Goal: Navigation & Orientation: Understand site structure

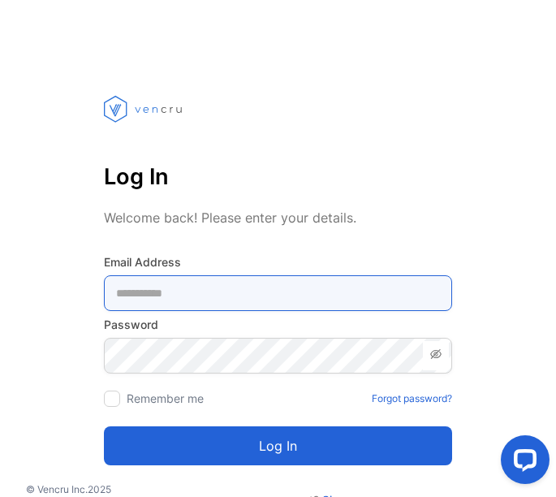
type Address-inputemail "**********"
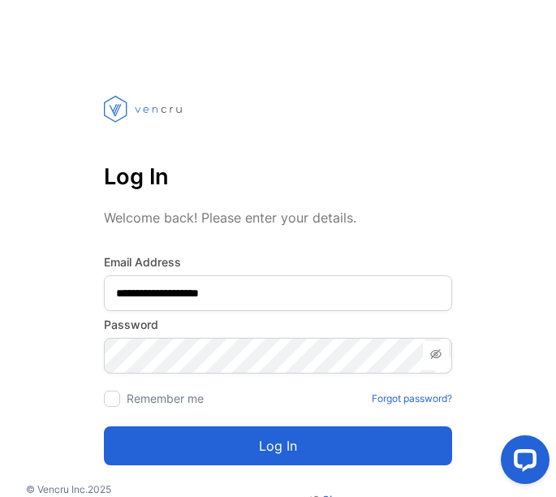
click at [196, 454] on button "Log in" at bounding box center [278, 445] width 348 height 39
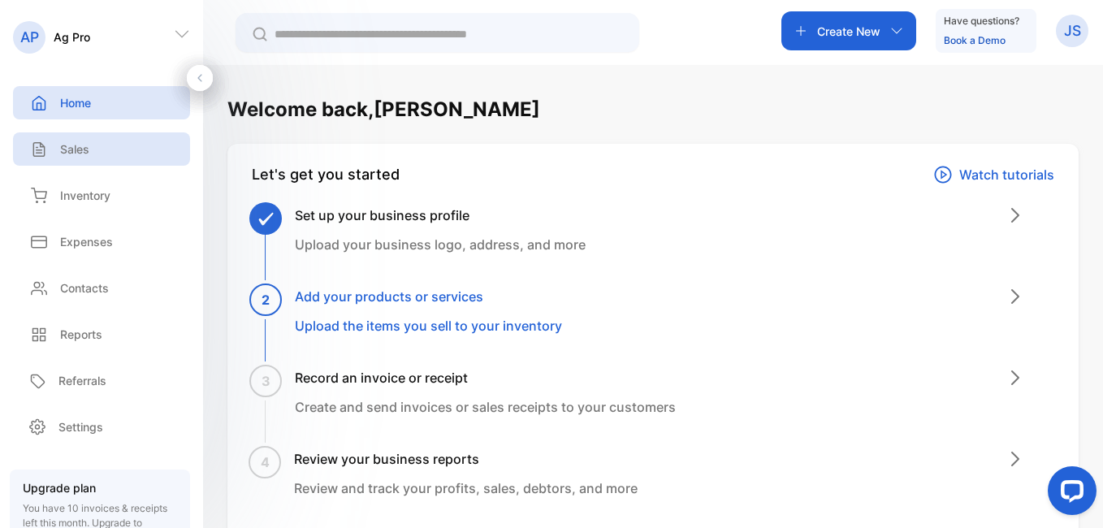
click at [90, 145] on div "Sales" at bounding box center [101, 148] width 177 height 33
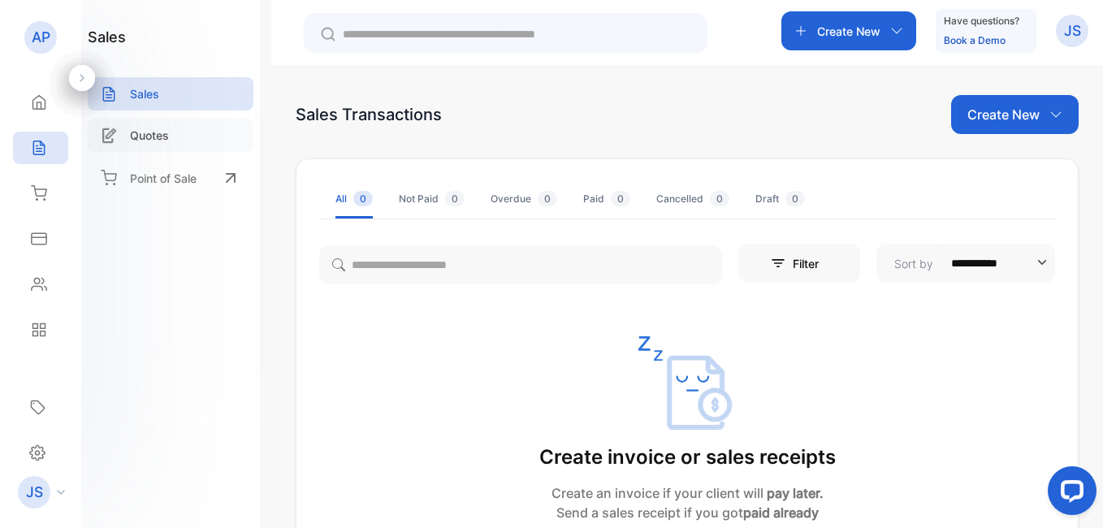
click at [150, 131] on p "Quotes" at bounding box center [149, 135] width 39 height 17
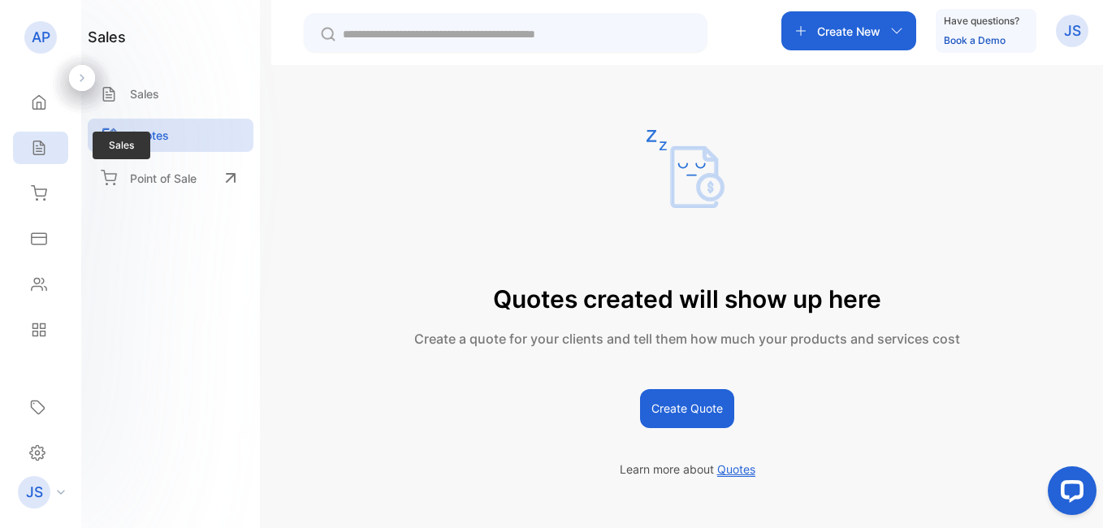
click at [49, 145] on div "Sales" at bounding box center [40, 148] width 55 height 32
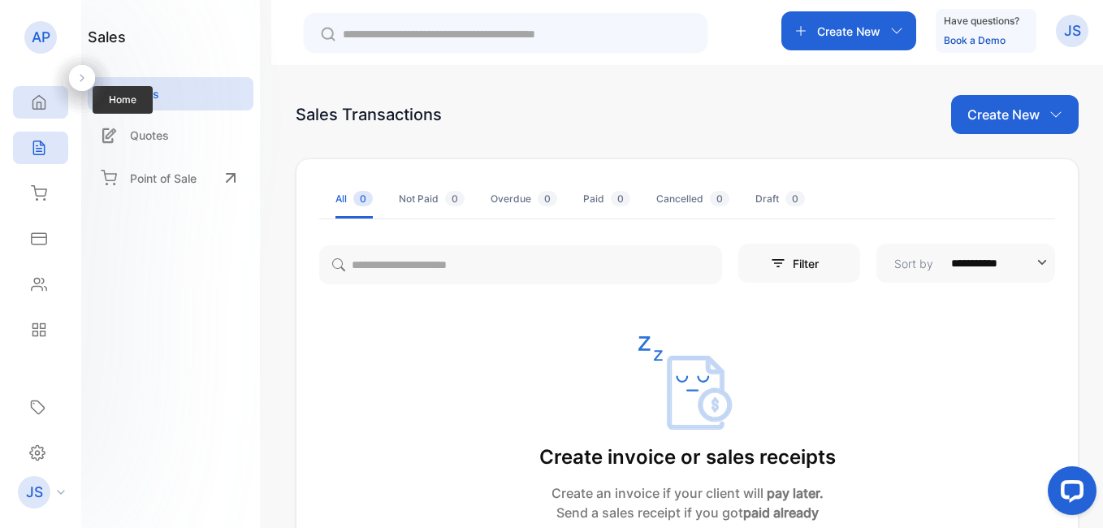
click at [51, 97] on div "Home" at bounding box center [40, 102] width 55 height 32
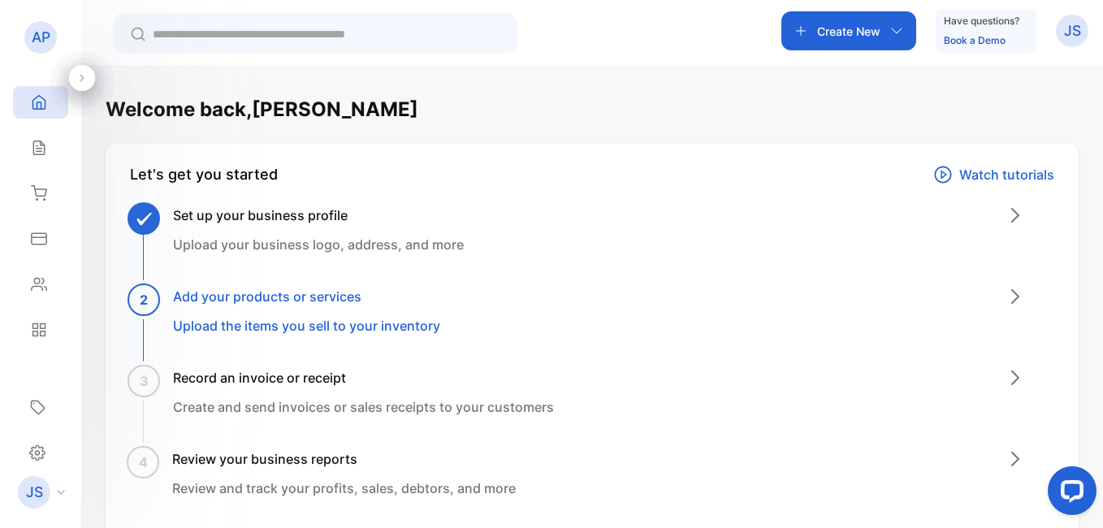
click at [57, 495] on div "JS" at bounding box center [45, 492] width 71 height 32
click at [44, 136] on div "Sales" at bounding box center [40, 148] width 55 height 32
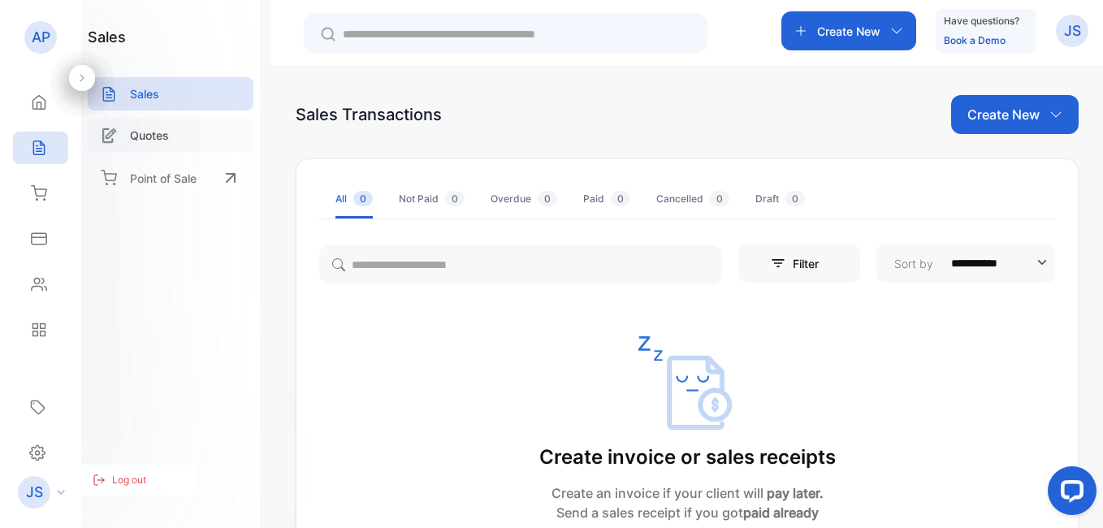
click at [136, 130] on p "Quotes" at bounding box center [149, 135] width 39 height 17
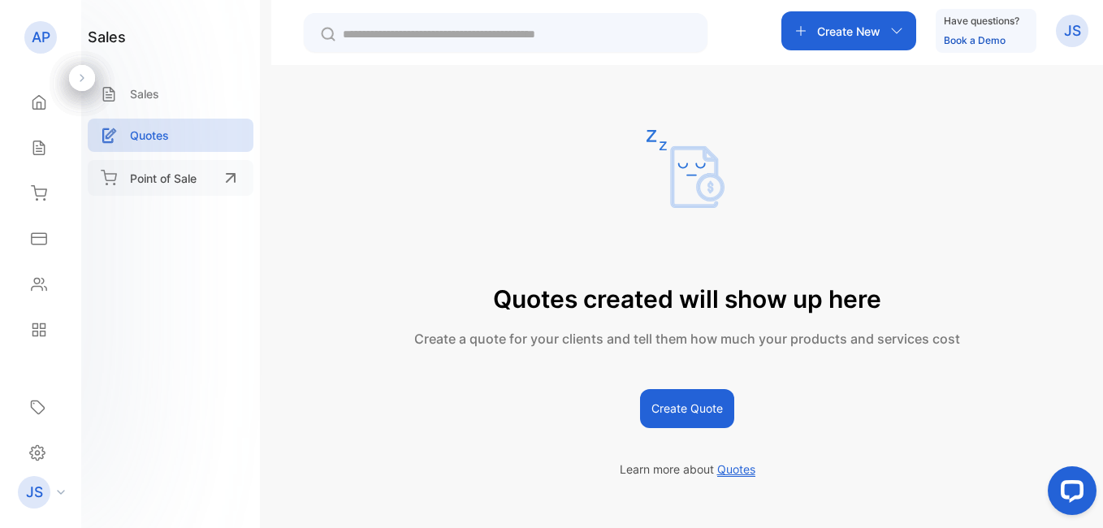
click at [156, 170] on p "Point of Sale" at bounding box center [163, 178] width 67 height 17
click at [163, 96] on div "Sales" at bounding box center [171, 93] width 166 height 33
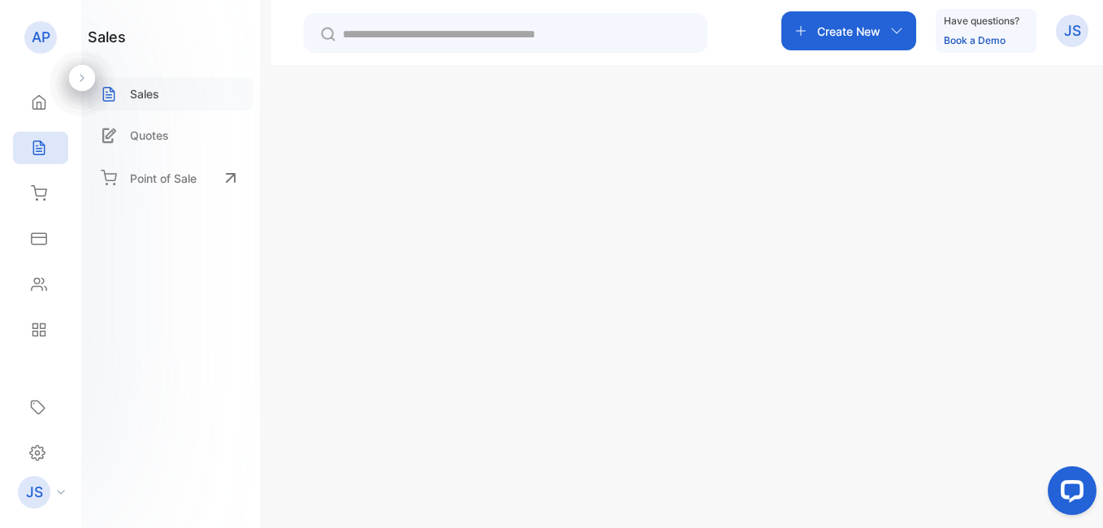
click at [137, 93] on p "Sales" at bounding box center [144, 93] width 29 height 17
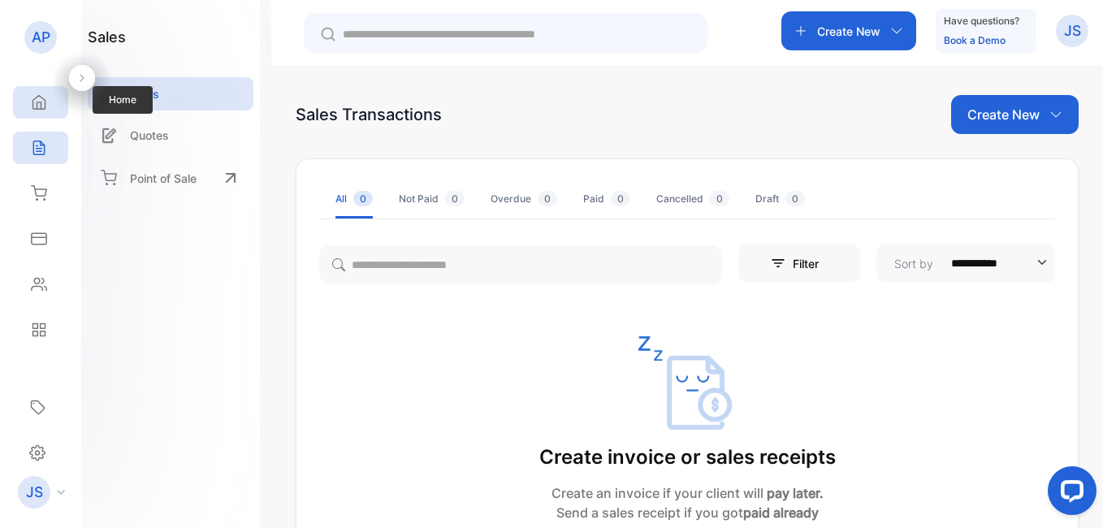
click at [36, 96] on icon at bounding box center [39, 102] width 16 height 16
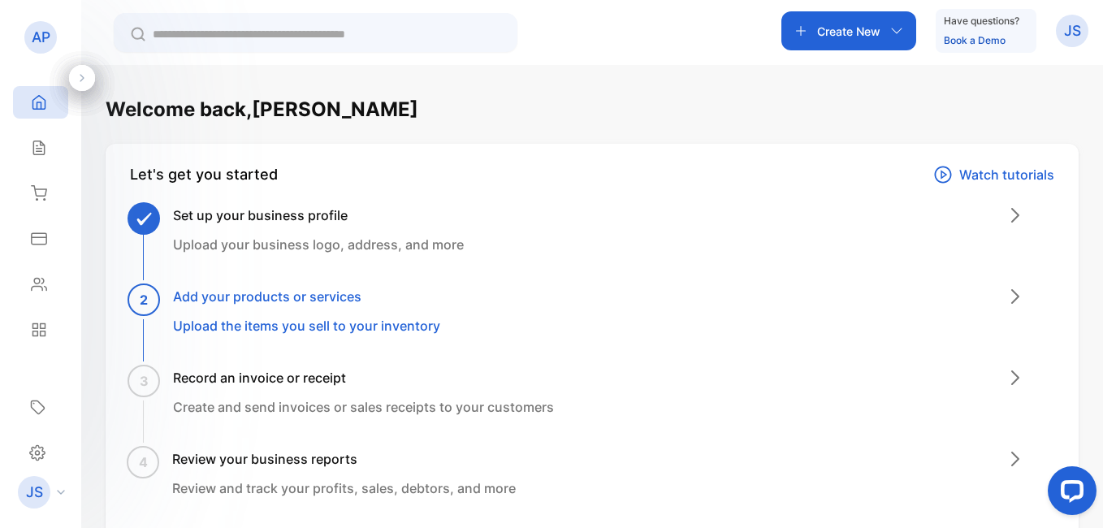
click at [245, 244] on p "Upload your business logo, address, and more" at bounding box center [318, 244] width 291 height 19
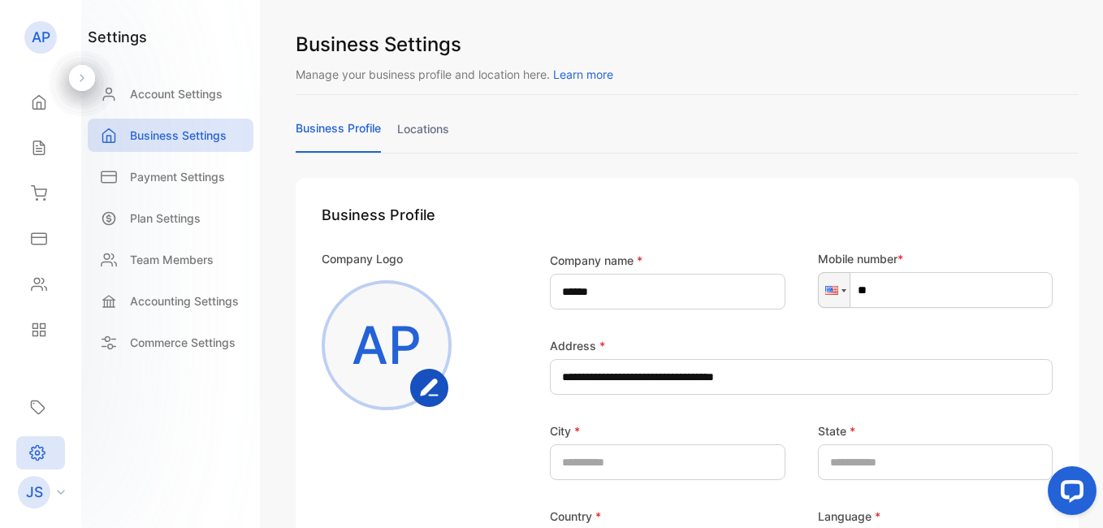
click at [244, 307] on div "Accounting Settings" at bounding box center [171, 300] width 166 height 33
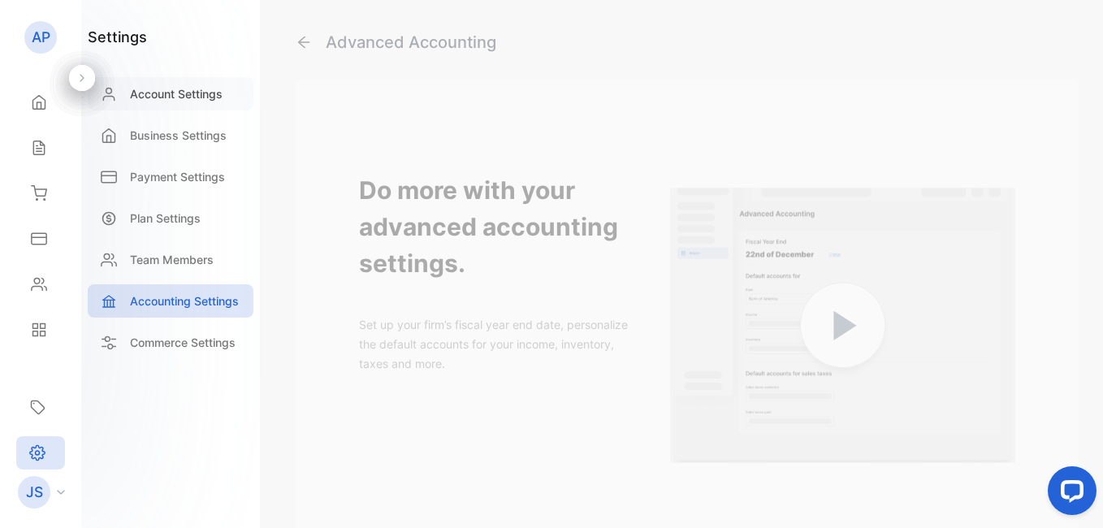
click at [158, 93] on p "Account Settings" at bounding box center [176, 93] width 93 height 17
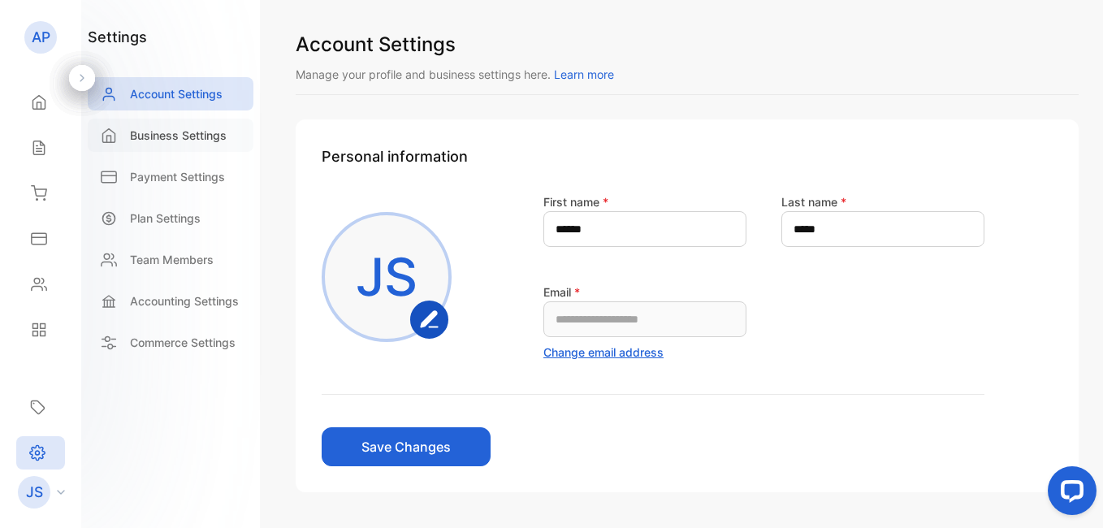
click at [164, 129] on p "Business Settings" at bounding box center [178, 135] width 97 height 17
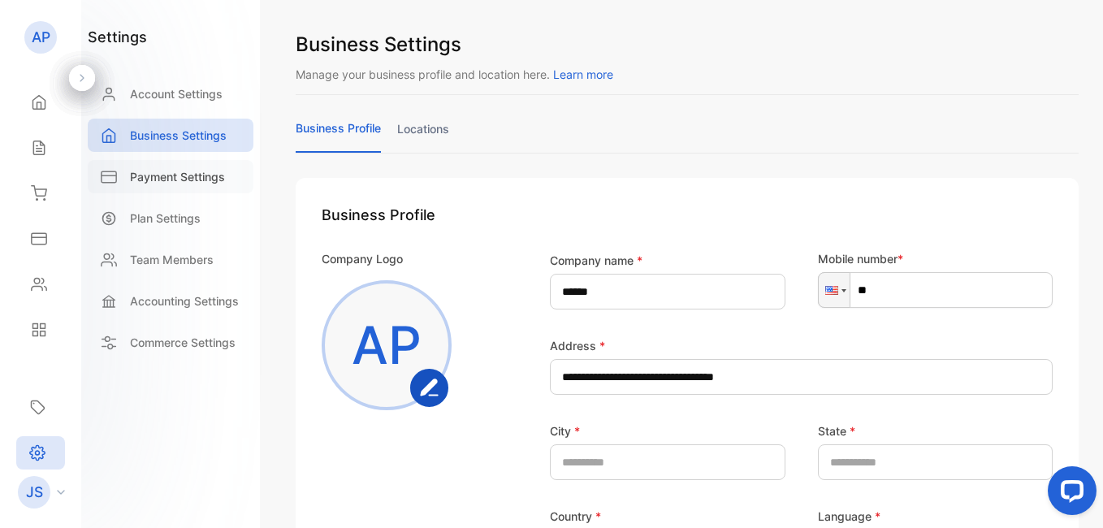
click at [170, 165] on div "Payment Settings" at bounding box center [171, 176] width 166 height 33
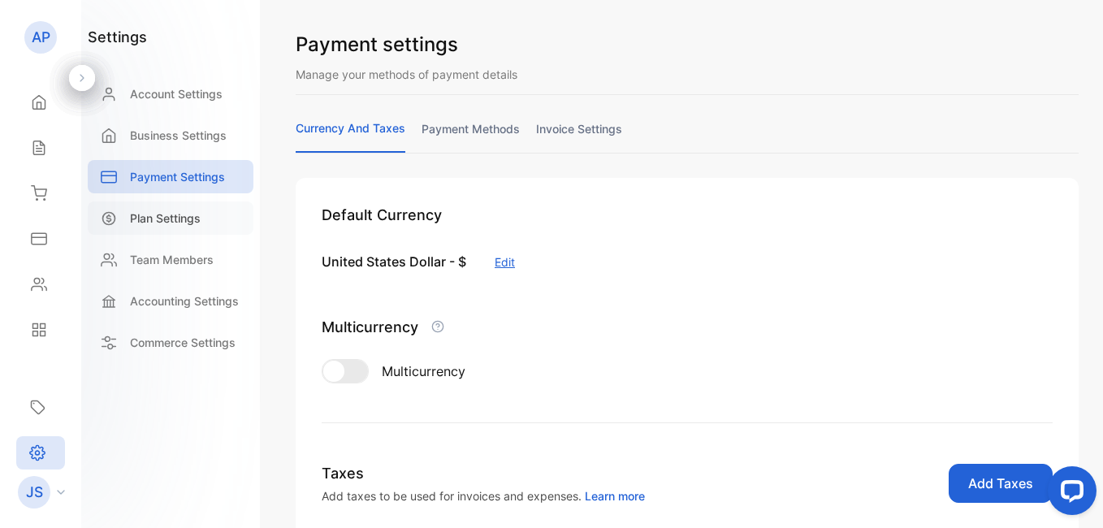
click at [172, 216] on p "Plan Settings" at bounding box center [165, 218] width 71 height 17
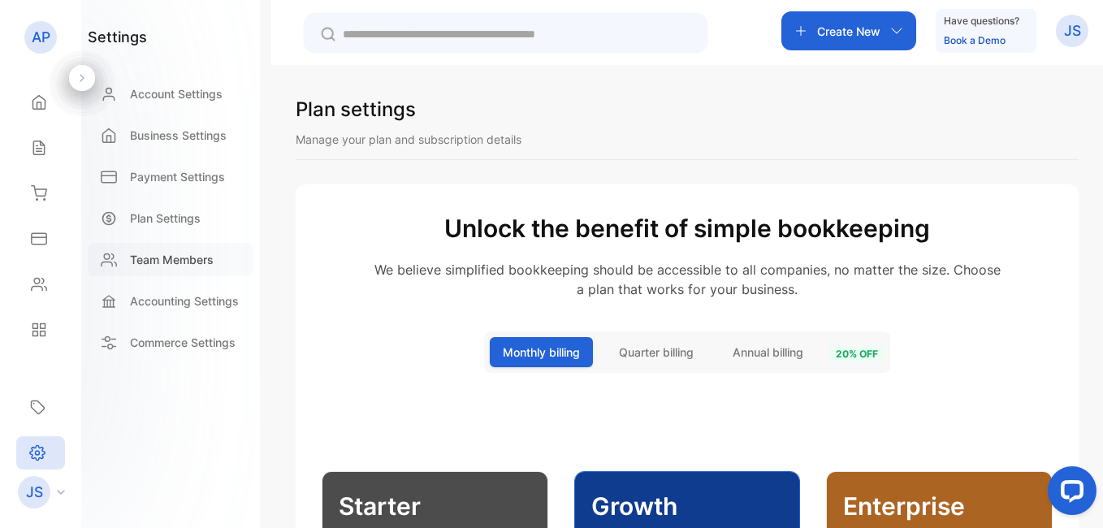
click at [163, 257] on p "Team Members" at bounding box center [172, 259] width 84 height 17
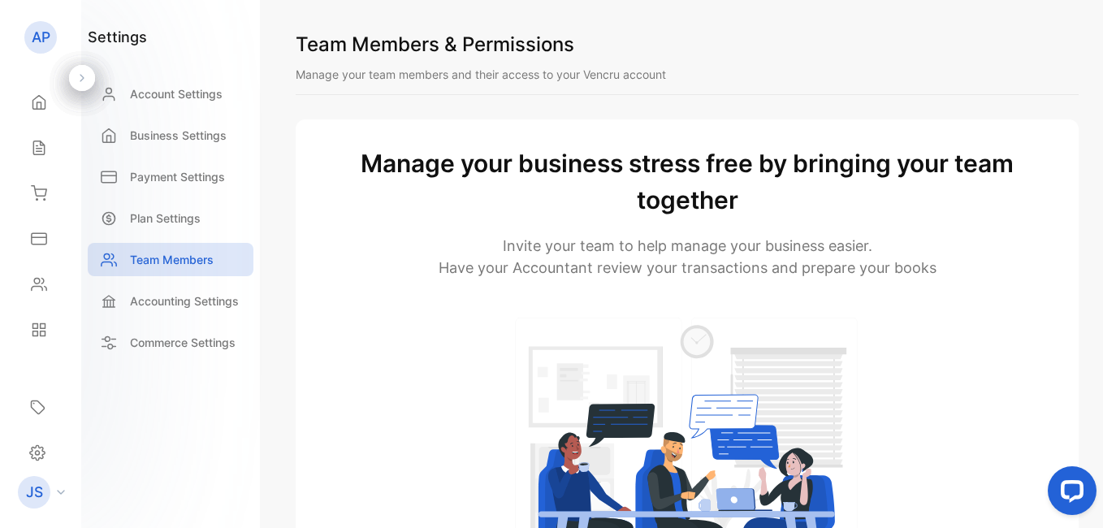
click at [179, 283] on div "Team Members" at bounding box center [171, 263] width 166 height 41
click at [39, 495] on p "JS" at bounding box center [34, 492] width 17 height 21
click at [58, 494] on icon at bounding box center [61, 492] width 8 height 5
click at [36, 488] on p "JS" at bounding box center [34, 492] width 17 height 21
click at [145, 421] on div "settings Account Settings Business Settings Payment Settings Plan Settings Team…" at bounding box center [170, 264] width 179 height 528
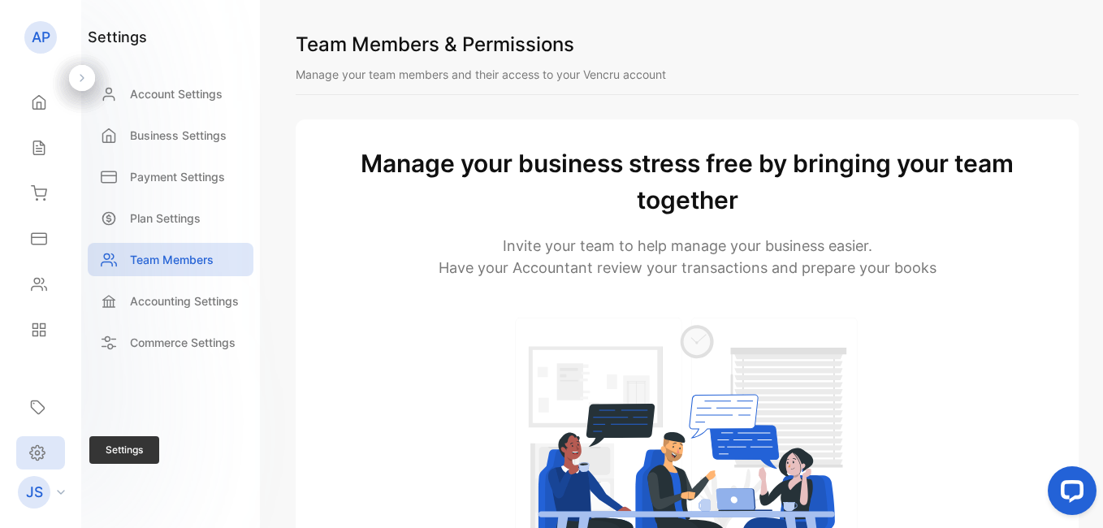
click at [39, 460] on icon at bounding box center [37, 452] width 15 height 15
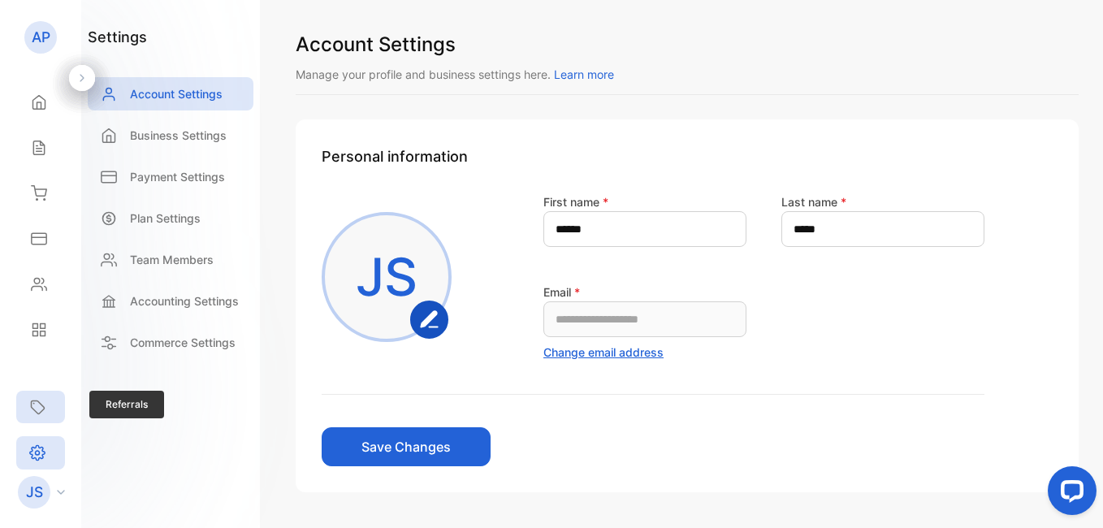
click at [40, 404] on icon at bounding box center [38, 407] width 13 height 13
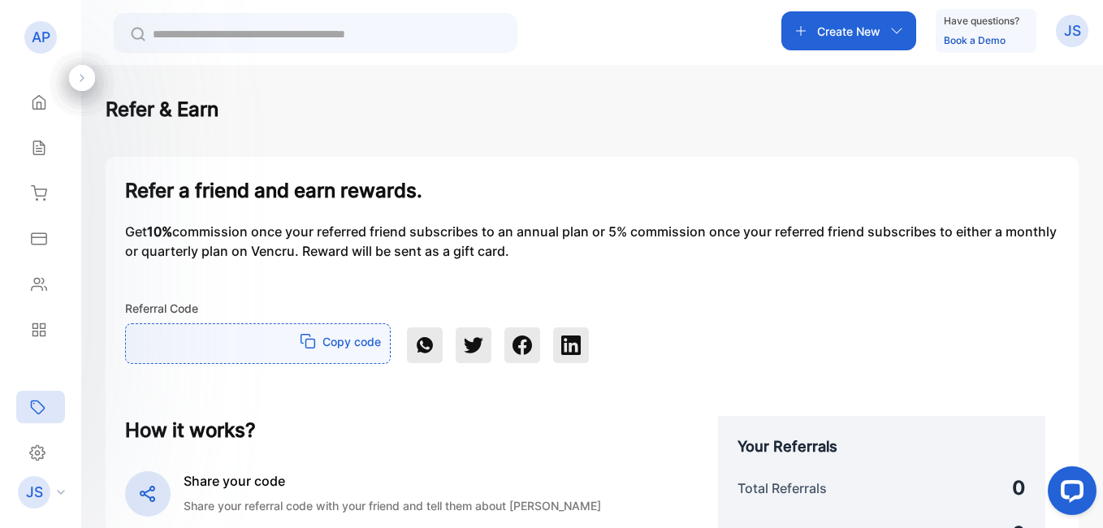
click at [44, 32] on p "AP" at bounding box center [41, 37] width 19 height 21
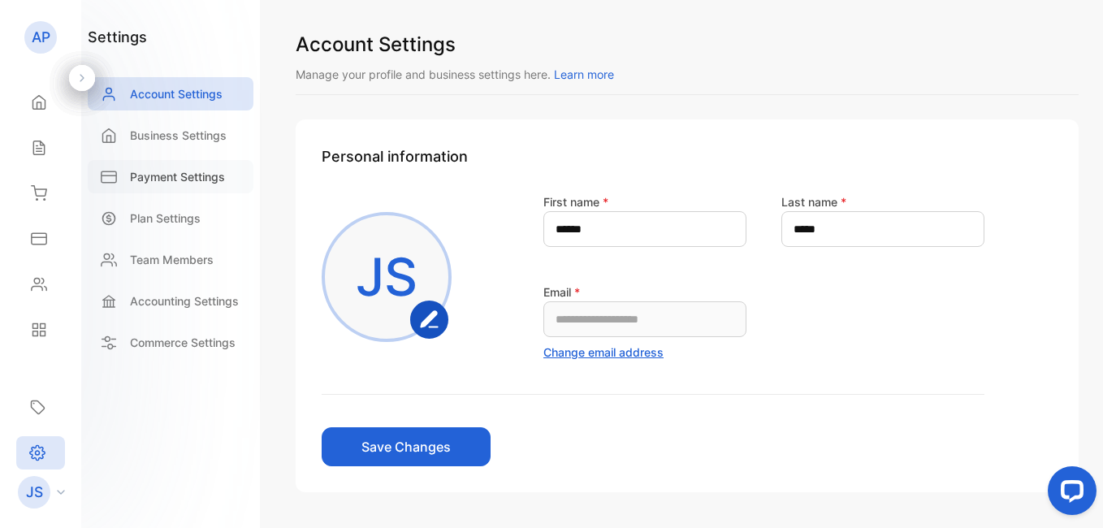
click at [164, 178] on p "Payment Settings" at bounding box center [177, 176] width 95 height 17
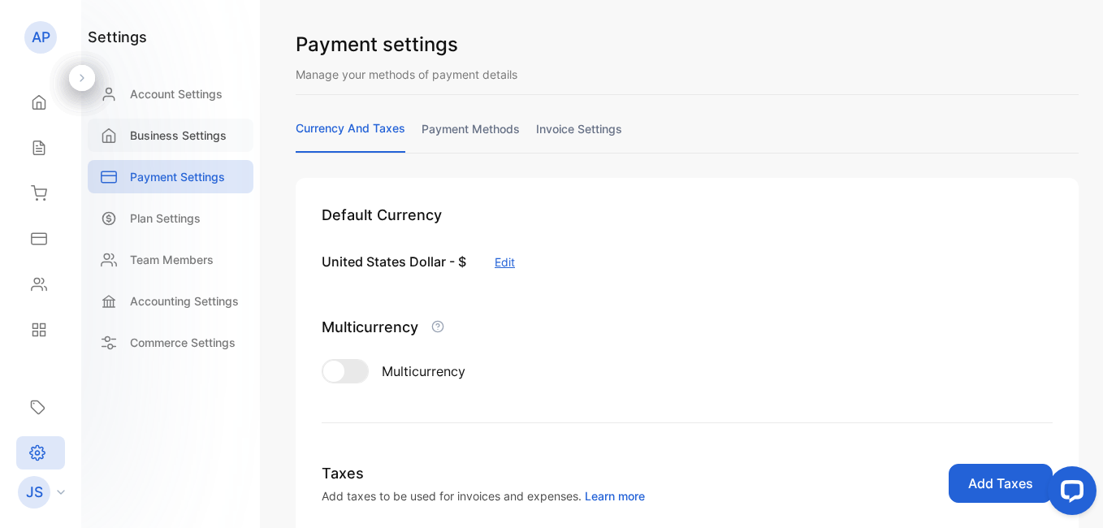
click at [166, 129] on p "Business Settings" at bounding box center [178, 135] width 97 height 17
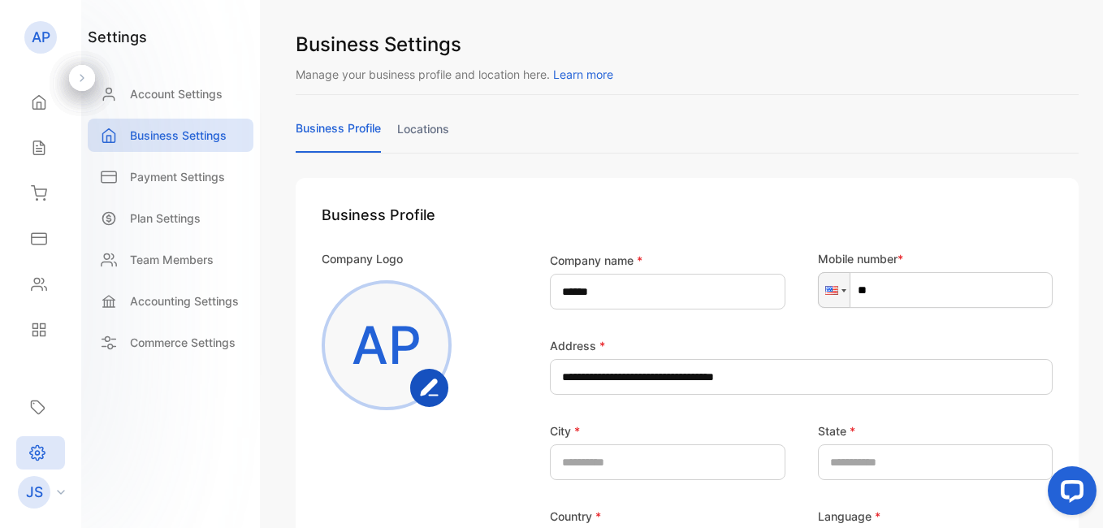
click at [183, 74] on div "settings Account Settings Business Settings Payment Settings Plan Settings Team…" at bounding box center [171, 196] width 166 height 341
click at [176, 98] on p "Account Settings" at bounding box center [176, 93] width 93 height 17
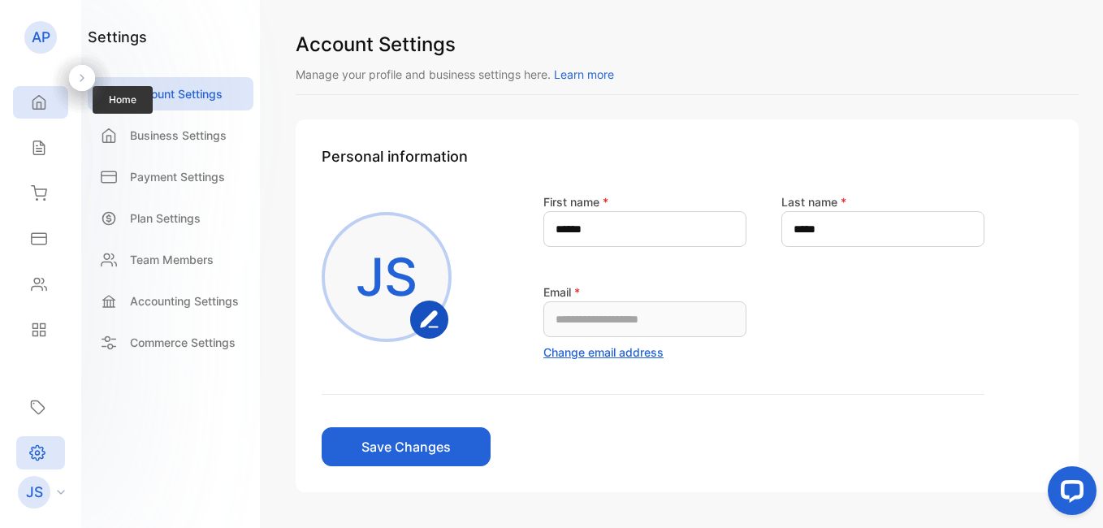
click at [43, 106] on icon at bounding box center [39, 102] width 16 height 16
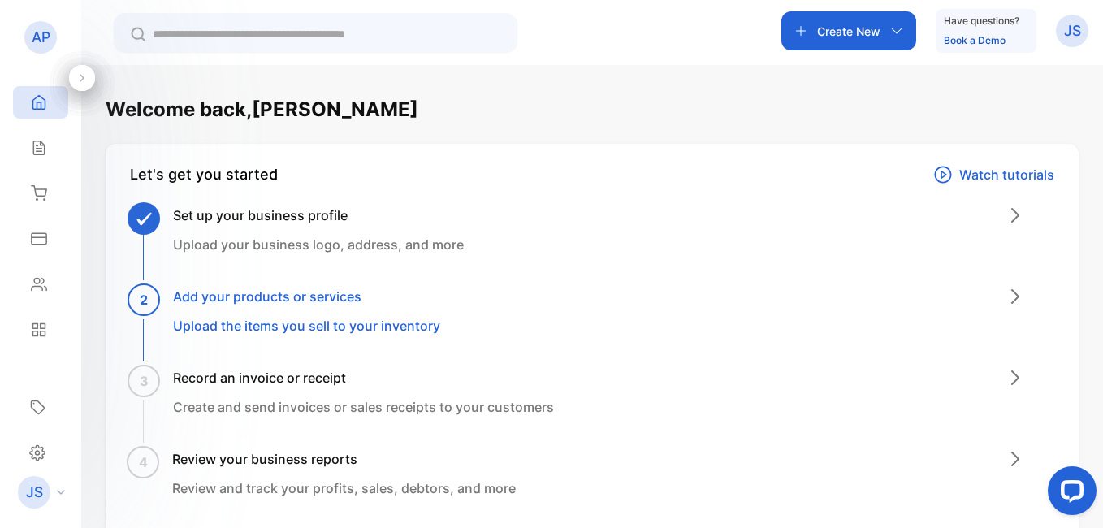
click at [555, 395] on div "Welcome back, Justin Let's get you started Watch tutorials Set up your business…" at bounding box center [592, 329] width 1022 height 528
click at [555, 382] on div "Welcome back, Justin Let's get you started Watch tutorials Set up your business…" at bounding box center [592, 329] width 1022 height 528
click at [38, 412] on icon at bounding box center [37, 407] width 16 height 16
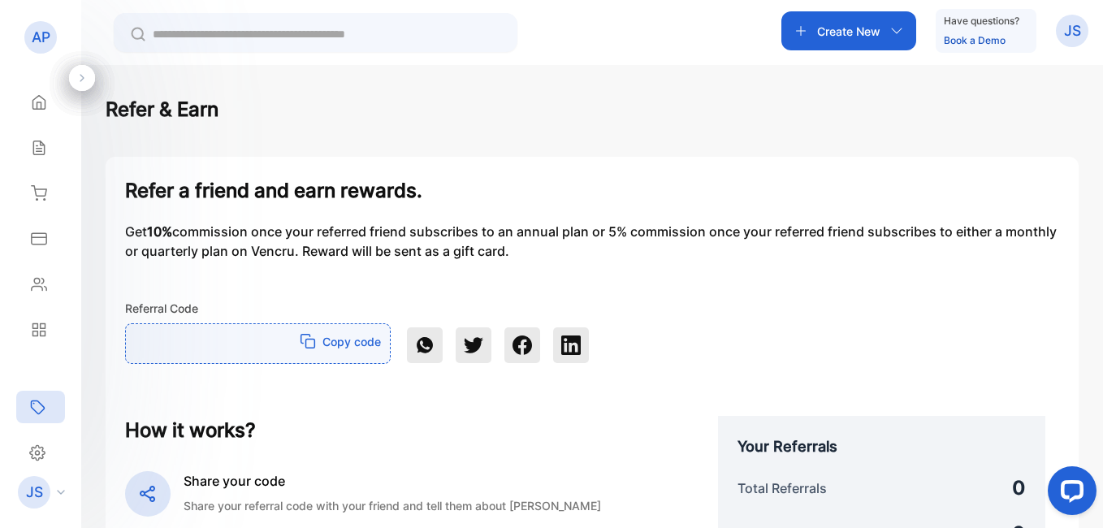
scroll to position [369, 0]
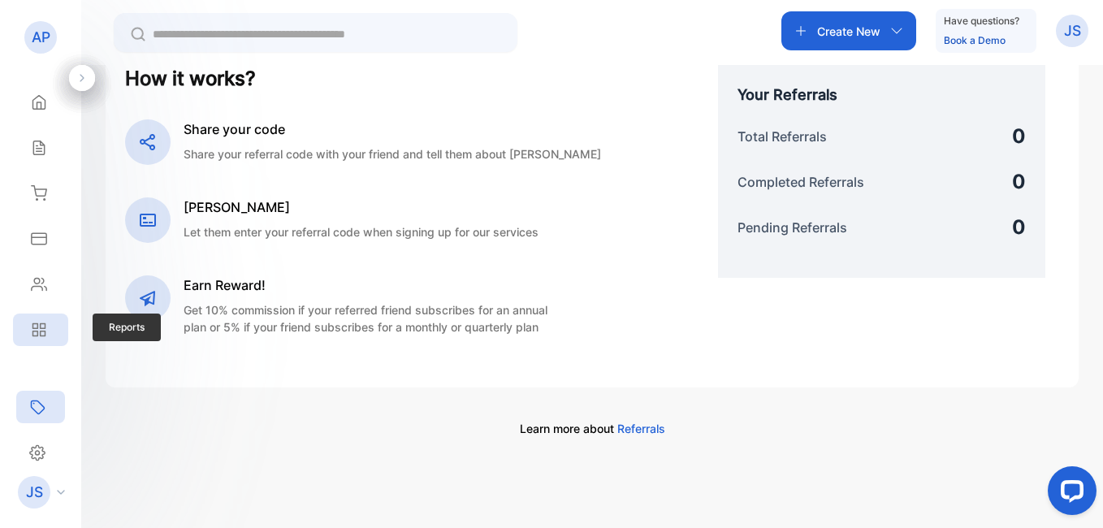
click at [32, 335] on icon at bounding box center [39, 330] width 16 height 16
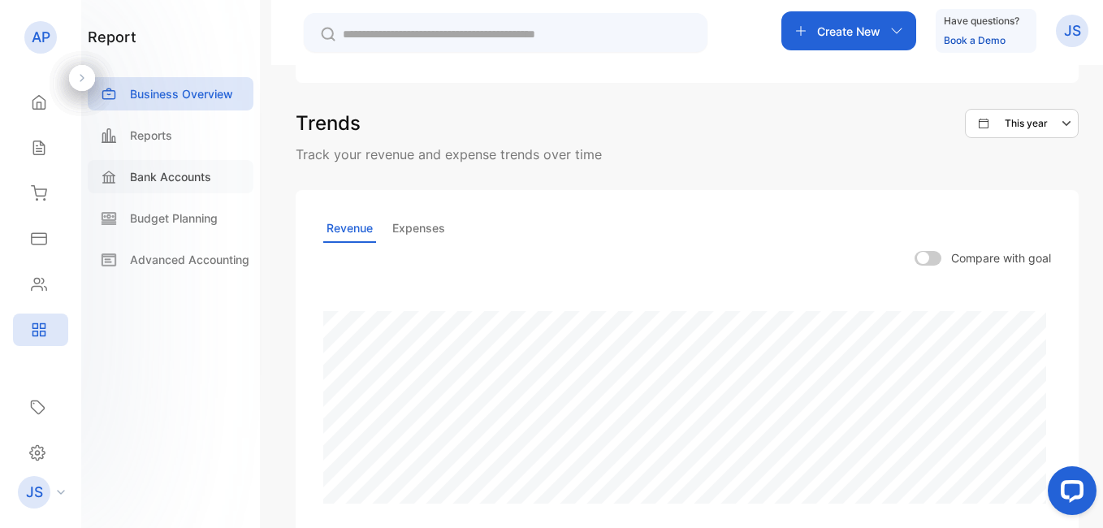
click at [155, 171] on p "Bank Accounts" at bounding box center [170, 176] width 81 height 17
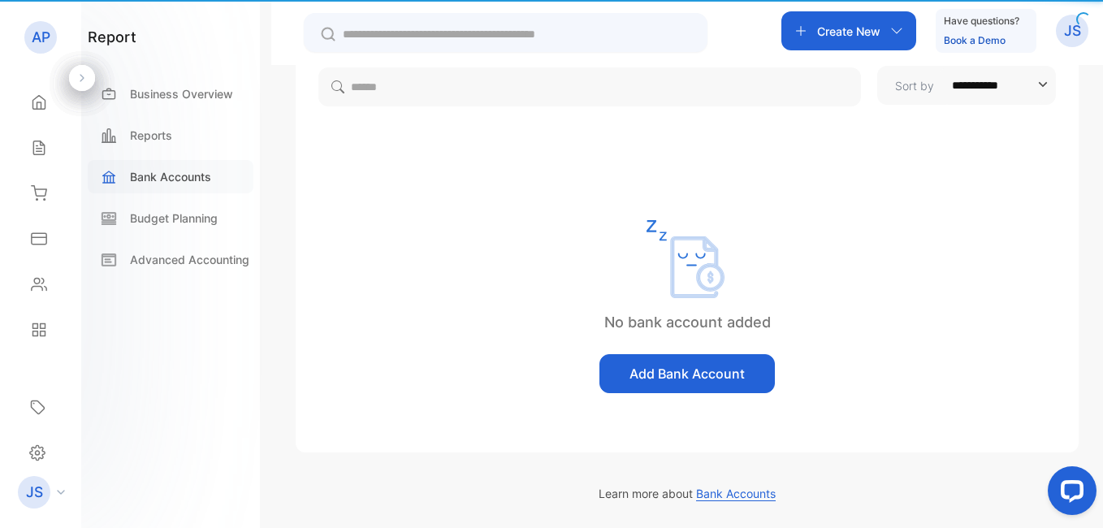
scroll to position [115, 0]
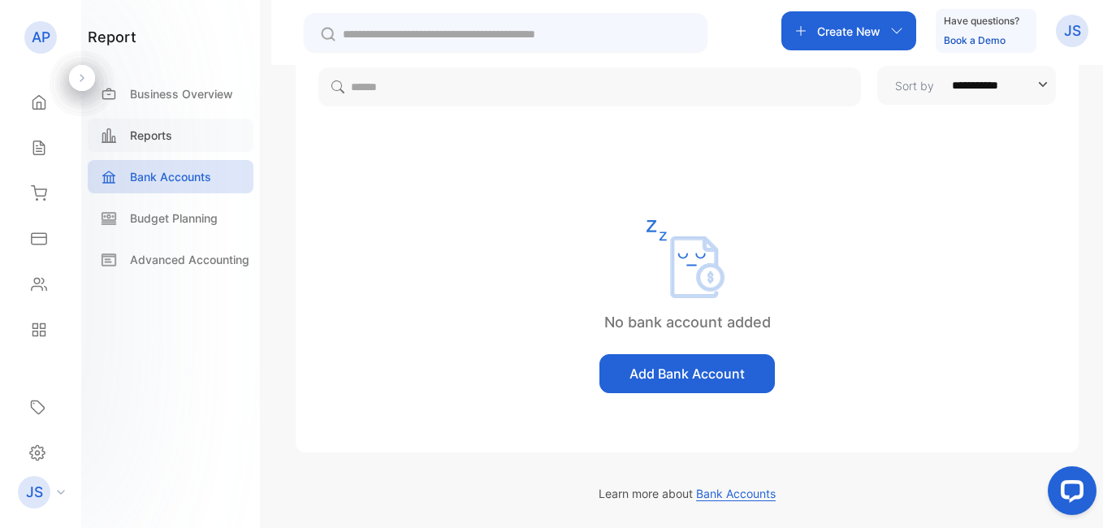
click at [157, 132] on p "Reports" at bounding box center [151, 135] width 42 height 17
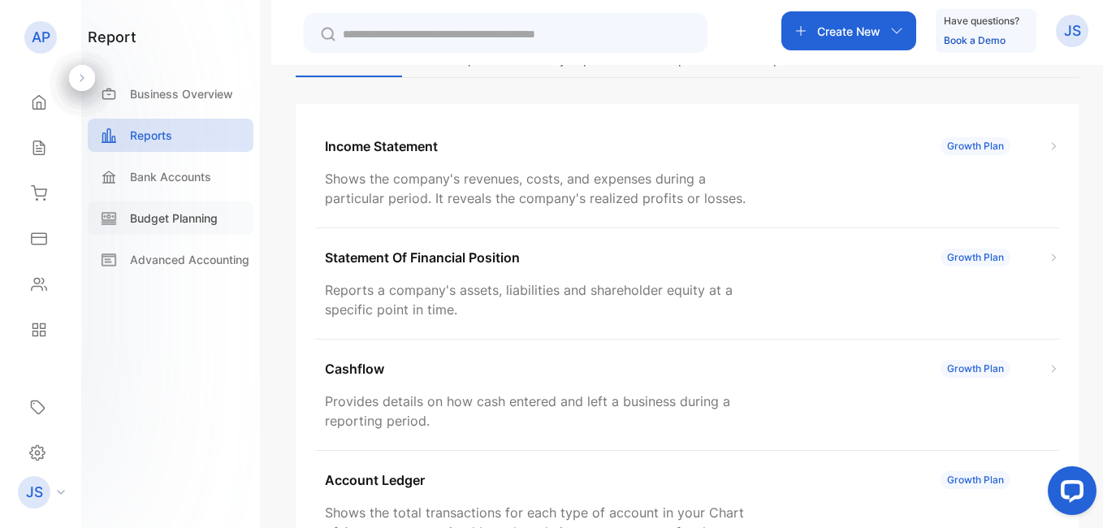
click at [185, 223] on p "Budget Planning" at bounding box center [174, 218] width 88 height 17
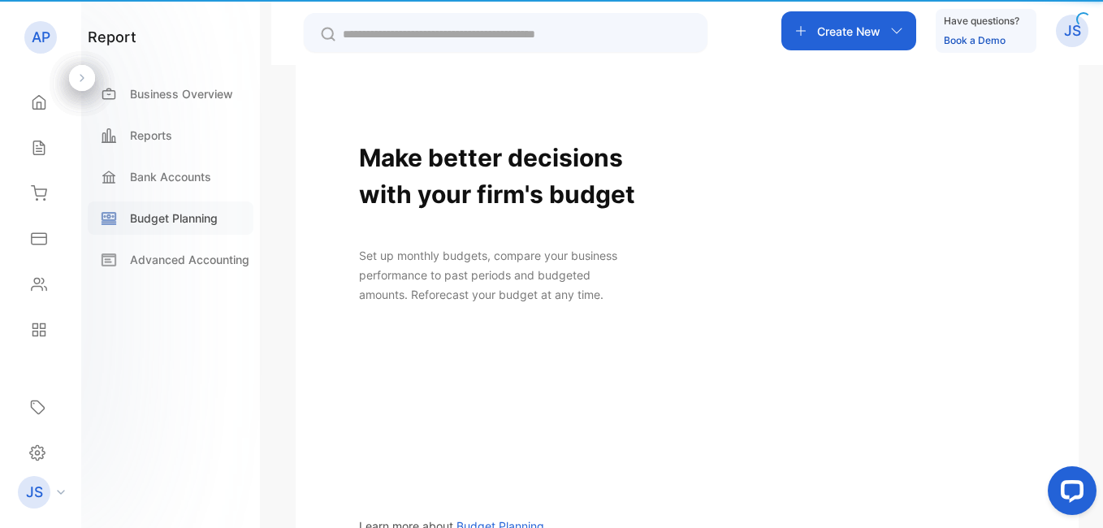
scroll to position [103, 0]
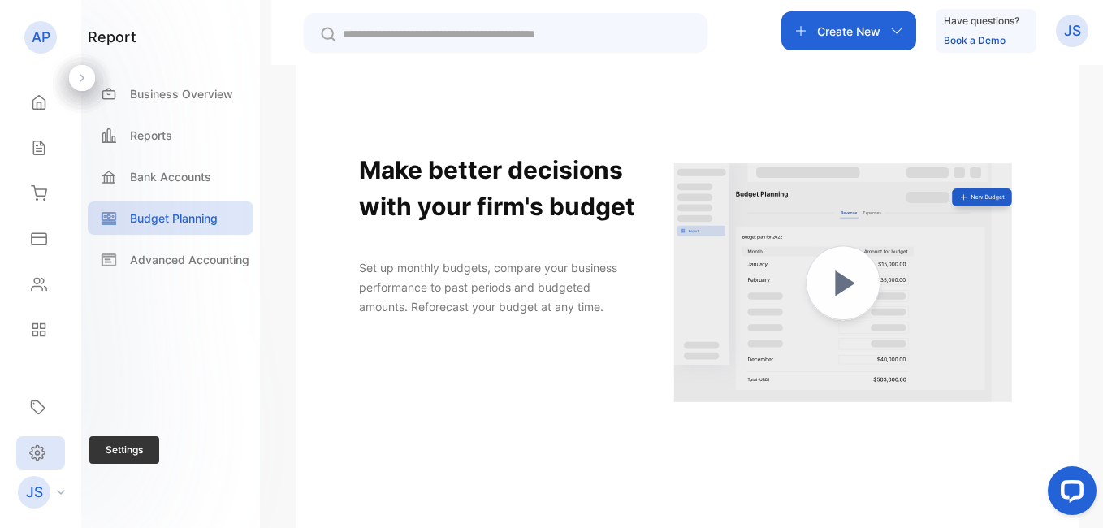
click at [38, 452] on icon at bounding box center [38, 453] width 4 height 4
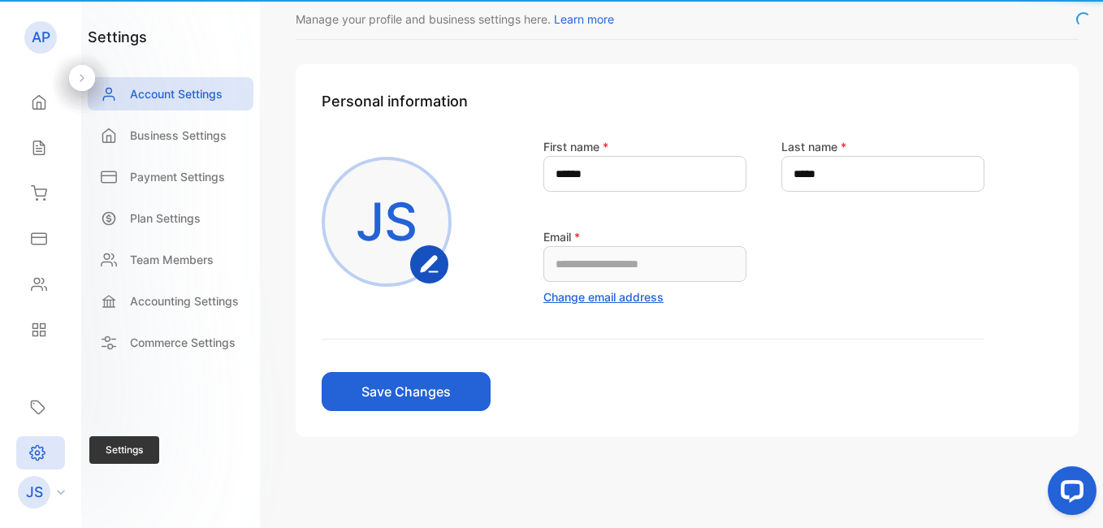
scroll to position [55, 0]
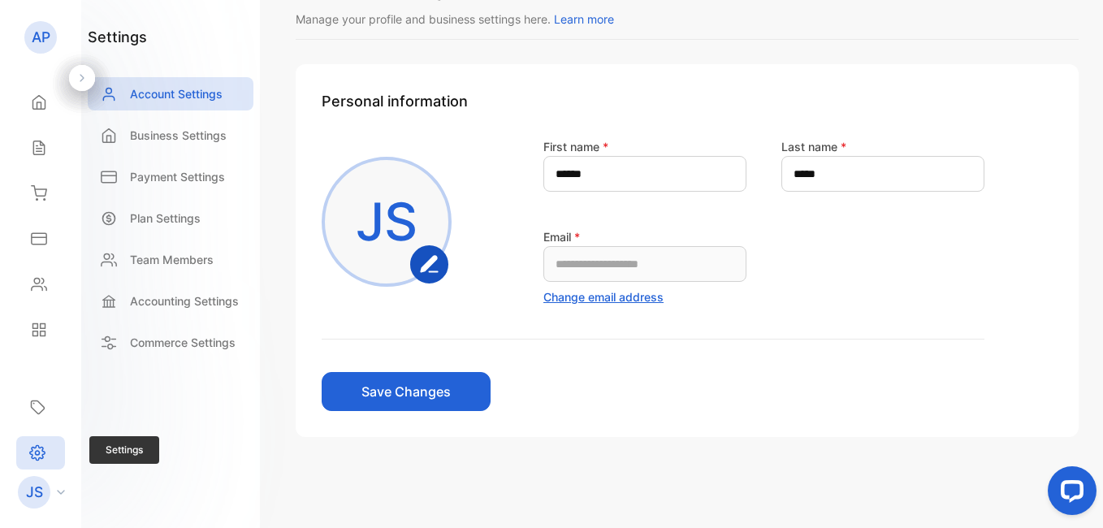
click at [38, 452] on icon at bounding box center [38, 453] width 4 height 4
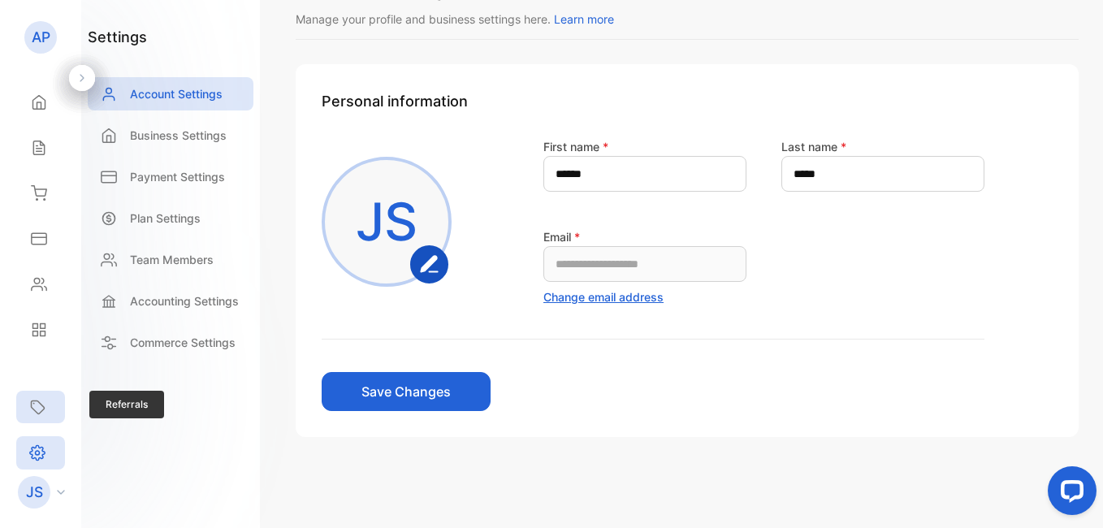
click at [43, 410] on icon at bounding box center [38, 407] width 13 height 13
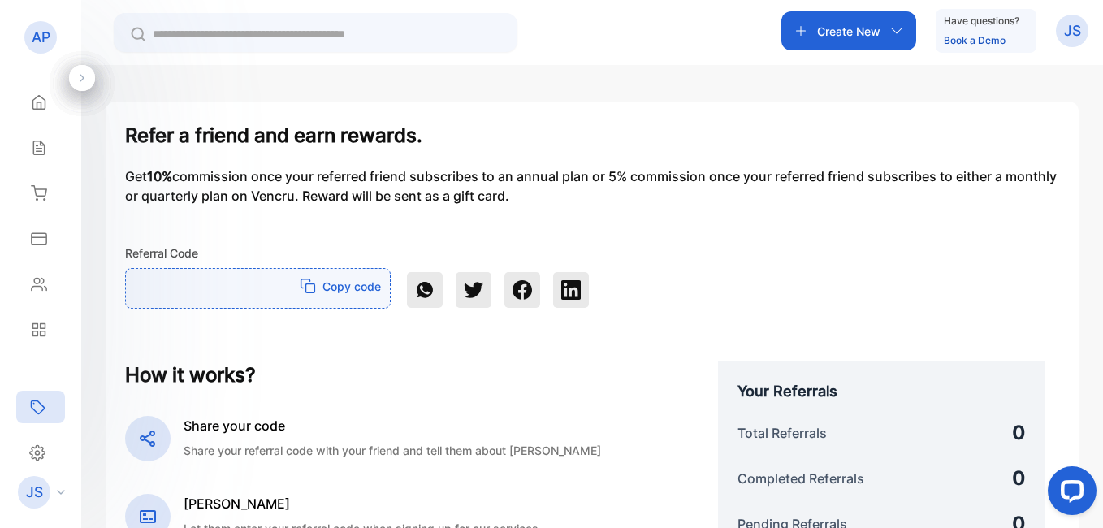
click at [43, 36] on p "AP" at bounding box center [41, 37] width 19 height 21
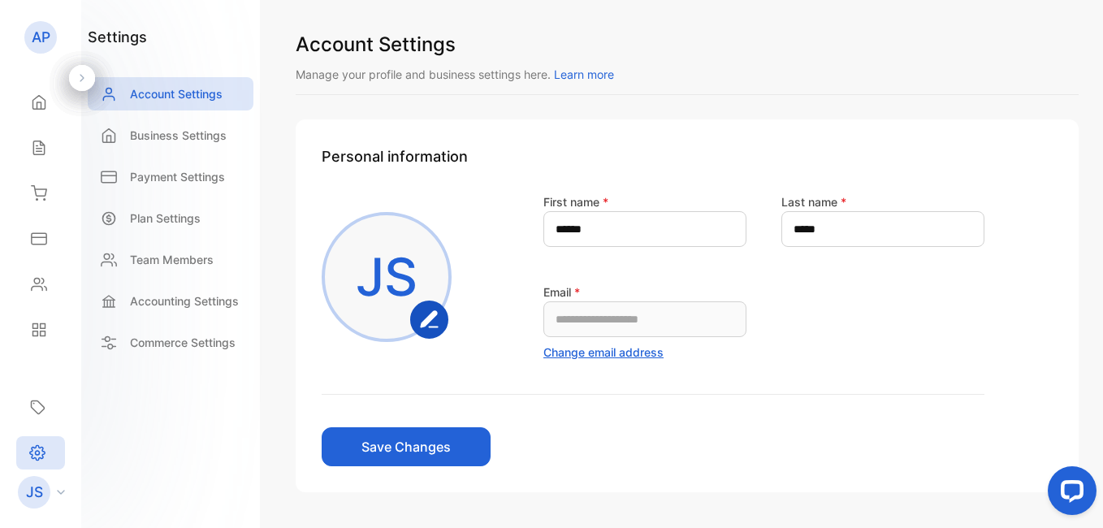
click at [38, 38] on p "AP" at bounding box center [41, 37] width 19 height 21
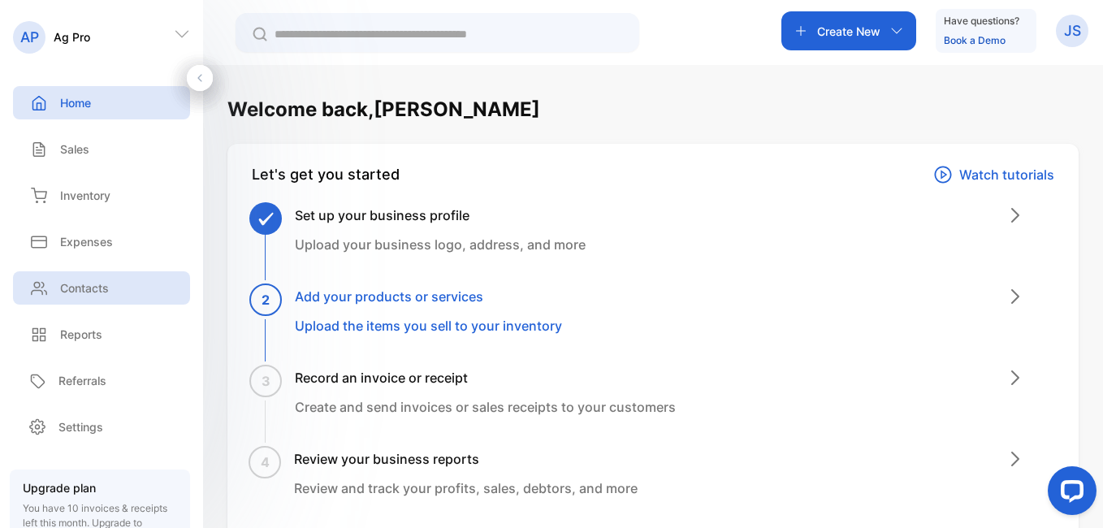
click at [80, 287] on p "Contacts" at bounding box center [84, 287] width 49 height 17
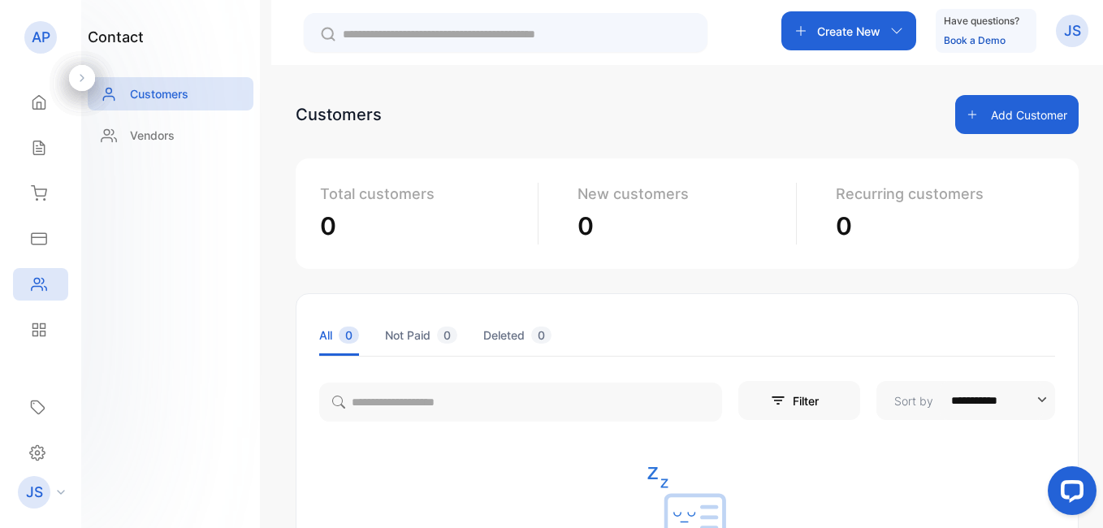
scroll to position [315, 0]
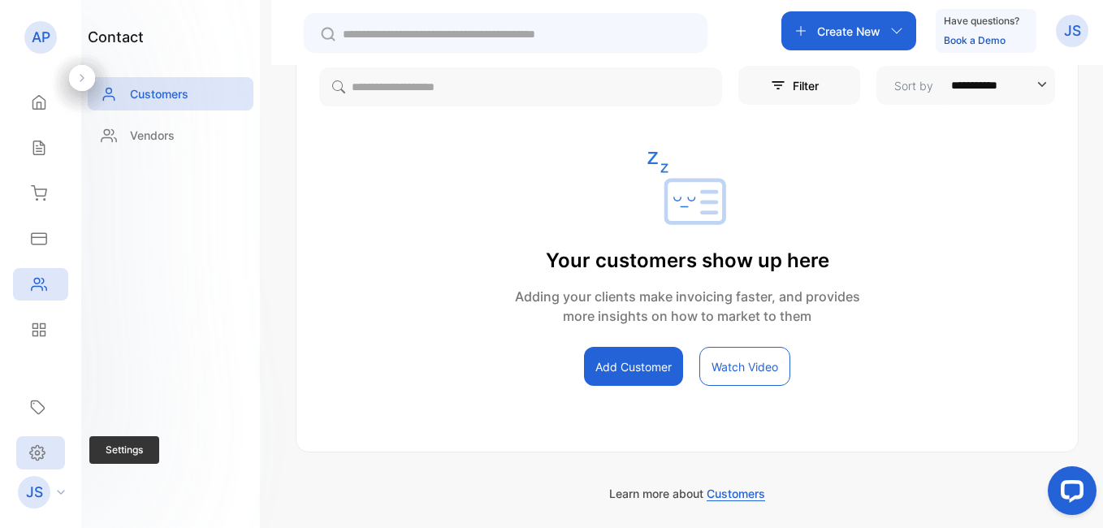
click at [41, 444] on icon at bounding box center [37, 452] width 16 height 17
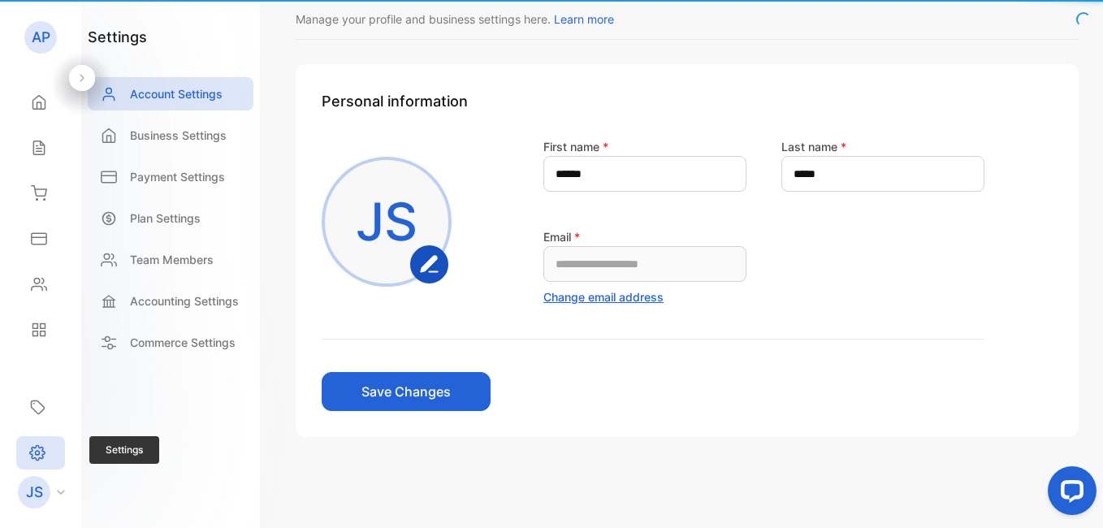
scroll to position [55, 0]
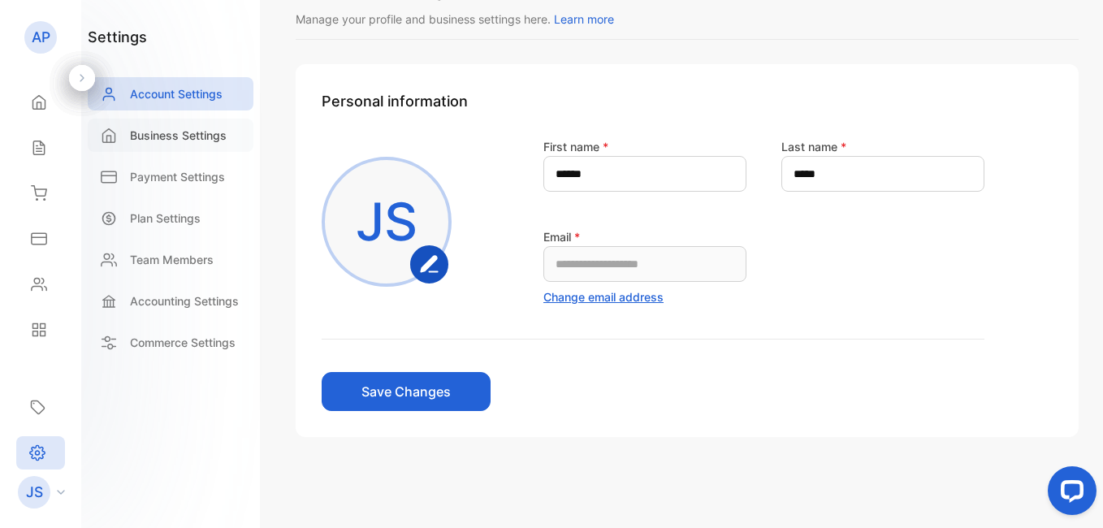
click at [162, 129] on p "Business Settings" at bounding box center [178, 135] width 97 height 17
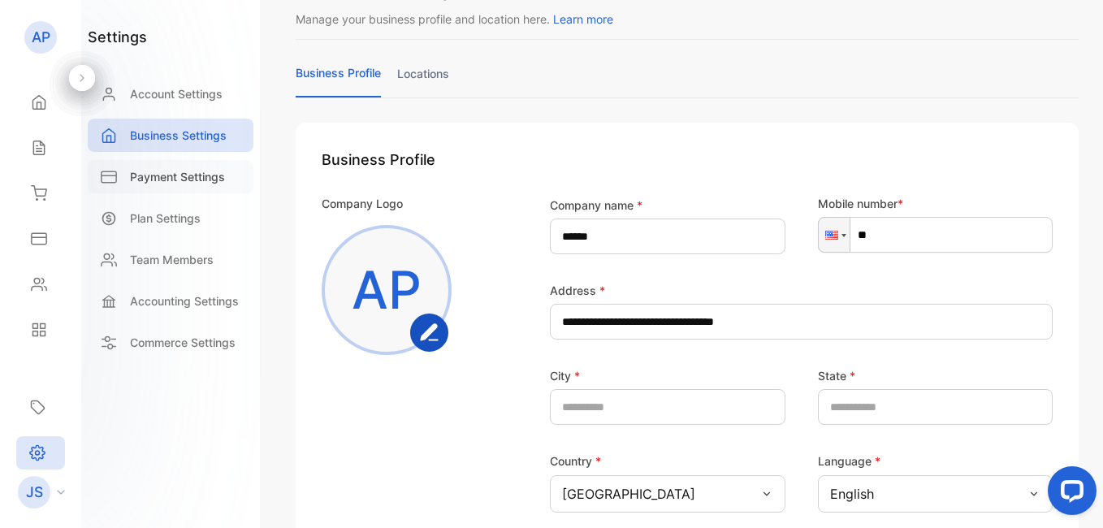
click at [177, 171] on p "Payment Settings" at bounding box center [177, 176] width 95 height 17
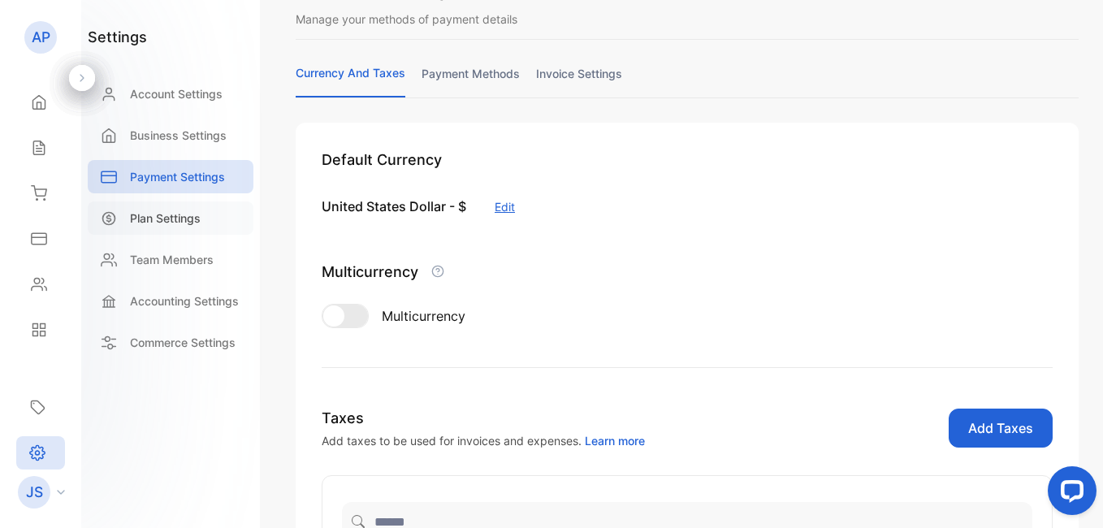
click at [188, 229] on div "Plan Settings" at bounding box center [171, 217] width 166 height 33
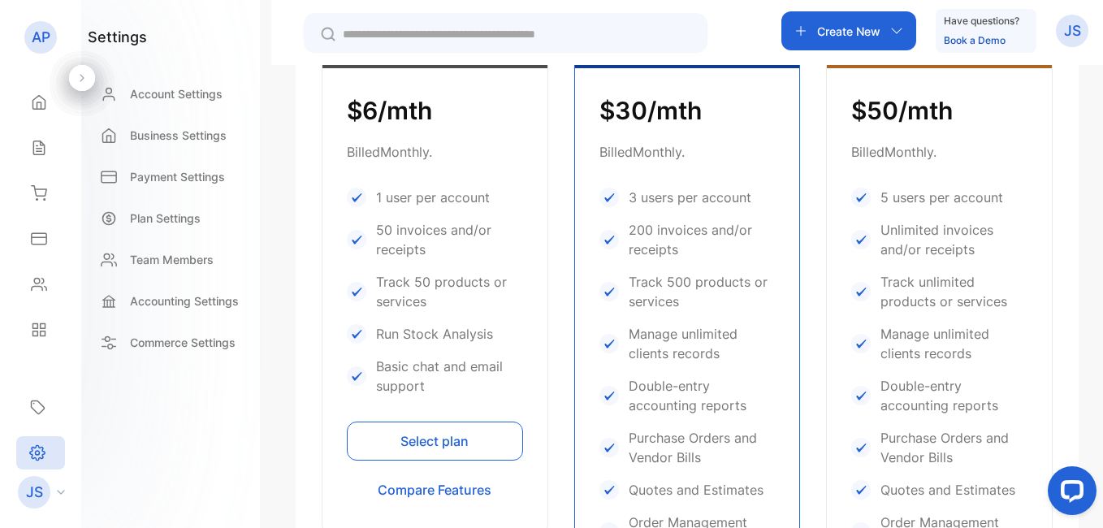
scroll to position [979, 0]
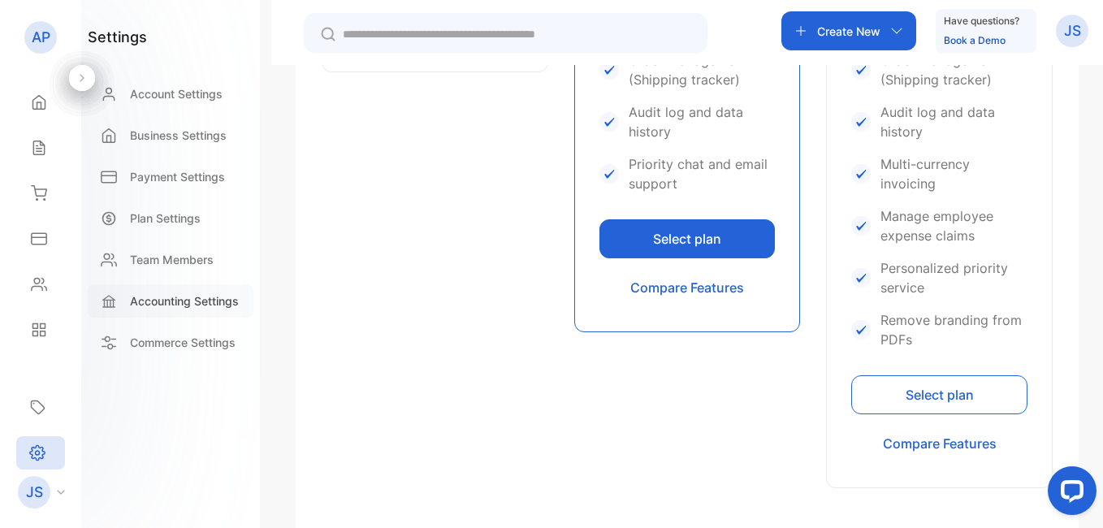
click at [222, 296] on p "Accounting Settings" at bounding box center [184, 300] width 109 height 17
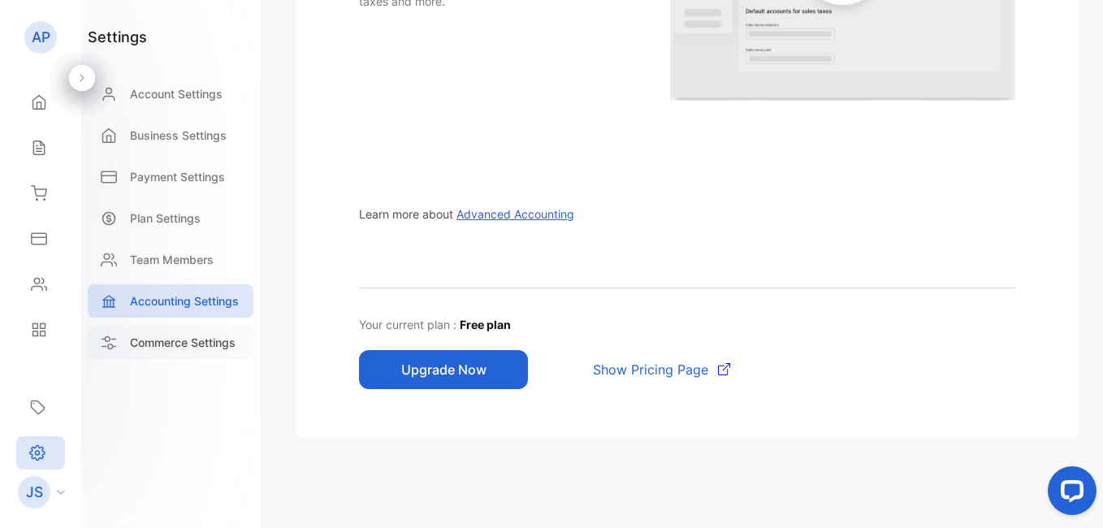
click at [182, 355] on div "Commerce Settings" at bounding box center [171, 342] width 166 height 33
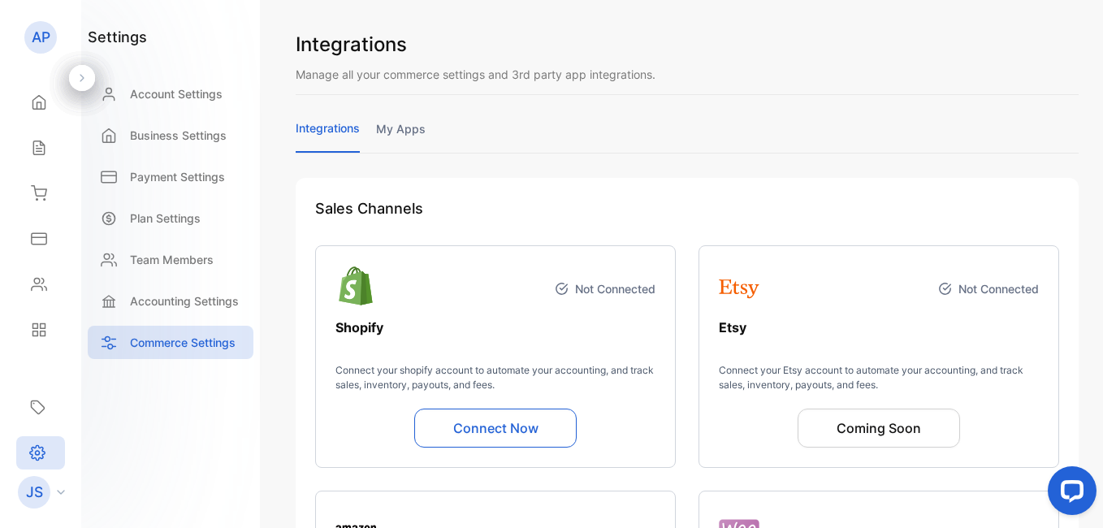
click at [42, 477] on div "JS" at bounding box center [34, 492] width 32 height 32
click at [34, 486] on p "JS" at bounding box center [34, 492] width 17 height 21
click at [37, 322] on icon at bounding box center [39, 330] width 16 height 16
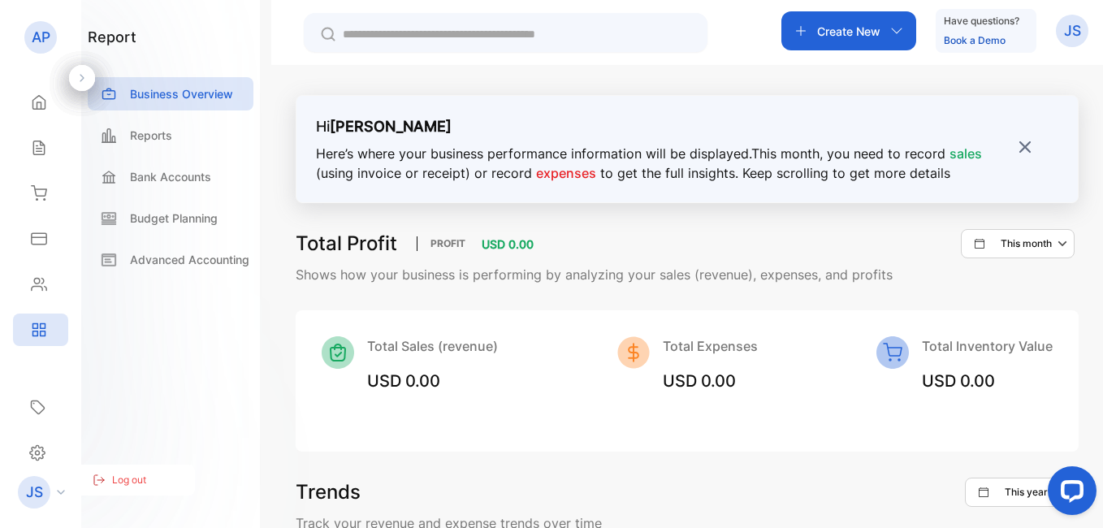
click at [1089, 27] on div "Create New Have questions? Book a Demo JS" at bounding box center [687, 32] width 832 height 65
click at [1071, 29] on p "JS" at bounding box center [1072, 30] width 17 height 21
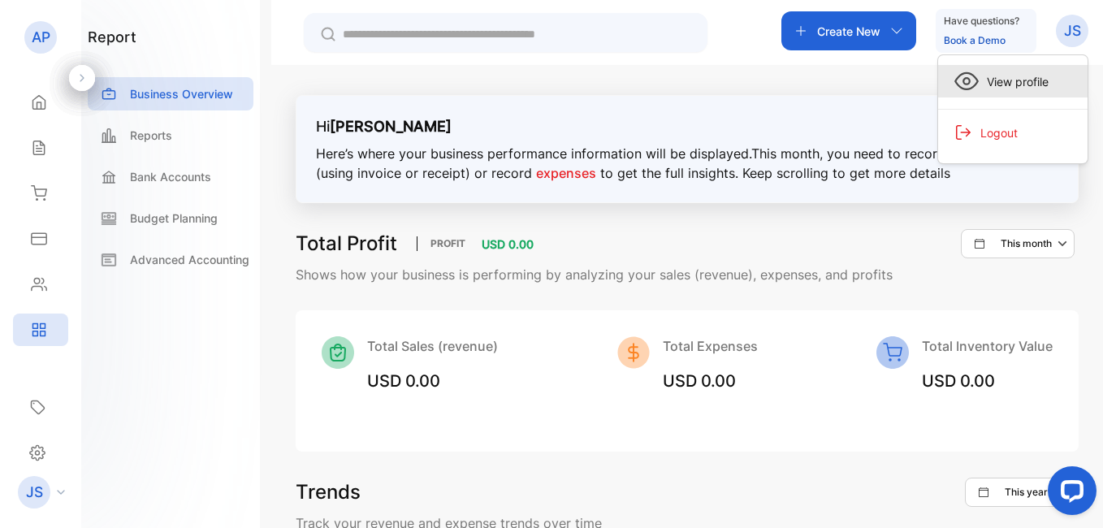
click at [1026, 73] on span "View profile" at bounding box center [1014, 81] width 70 height 17
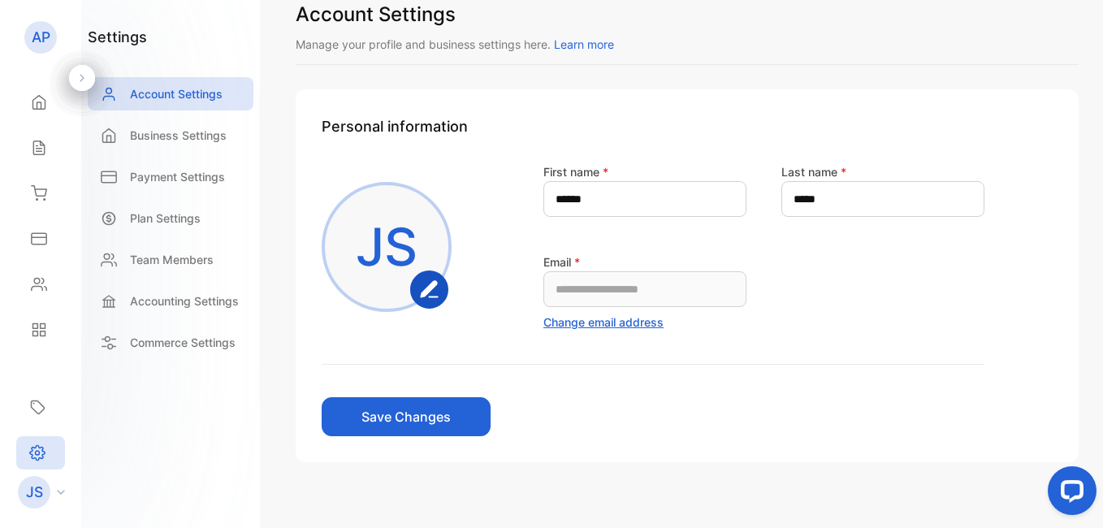
scroll to position [55, 0]
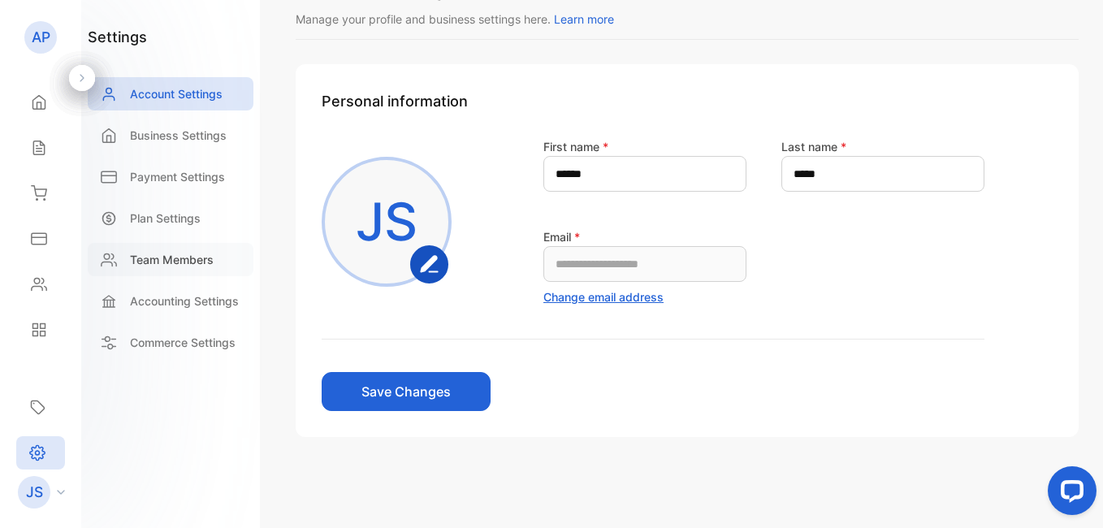
click at [178, 250] on div "Team Members" at bounding box center [171, 259] width 166 height 33
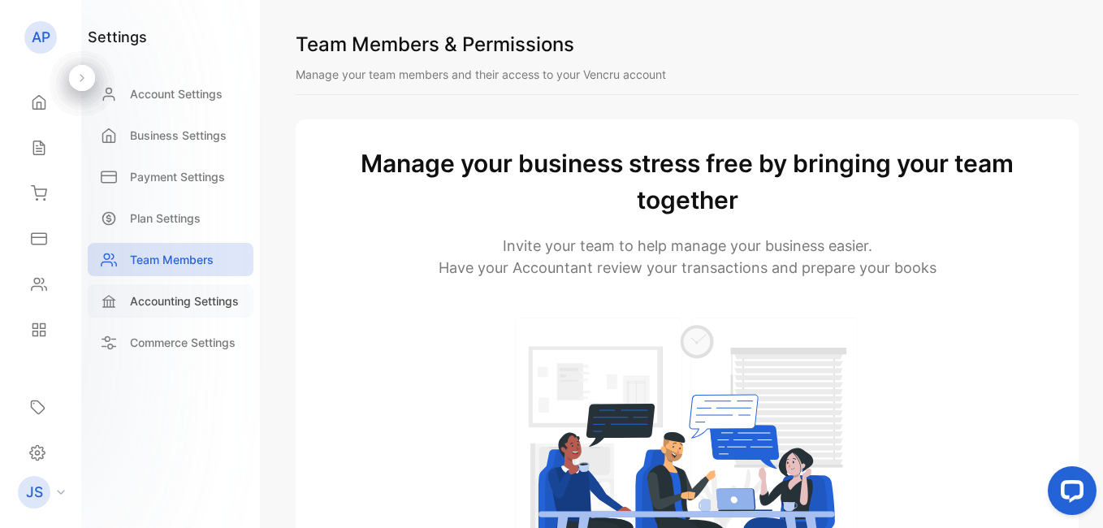
click at [199, 312] on div "Accounting Settings" at bounding box center [171, 300] width 166 height 33
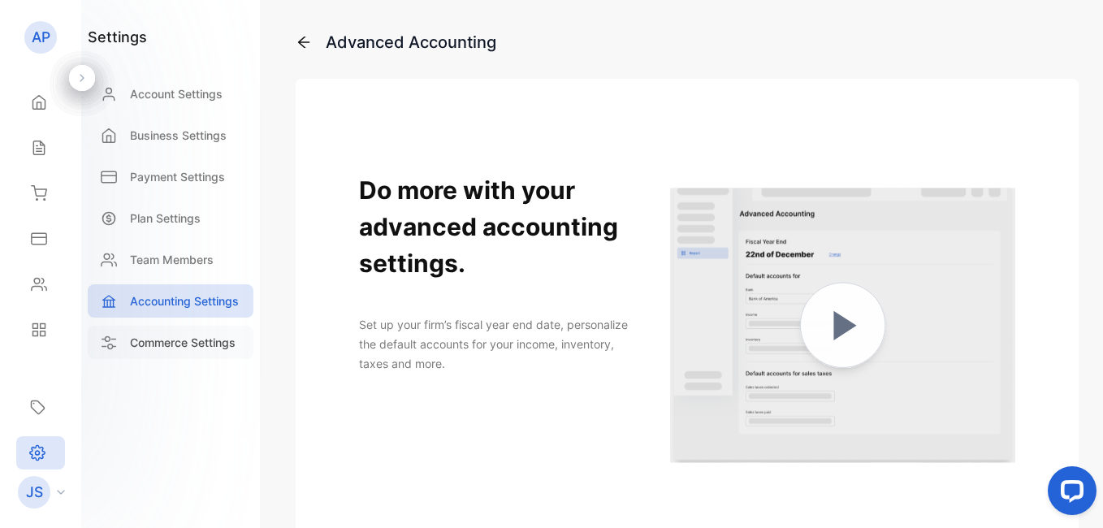
click at [197, 335] on p "Commerce Settings" at bounding box center [183, 342] width 106 height 17
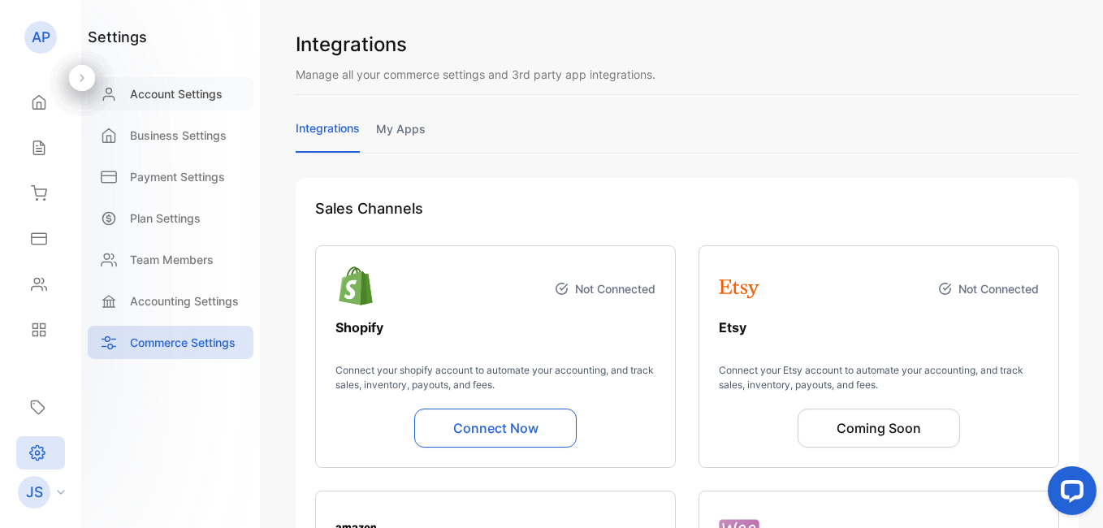
click at [173, 81] on div "Account Settings" at bounding box center [171, 93] width 166 height 33
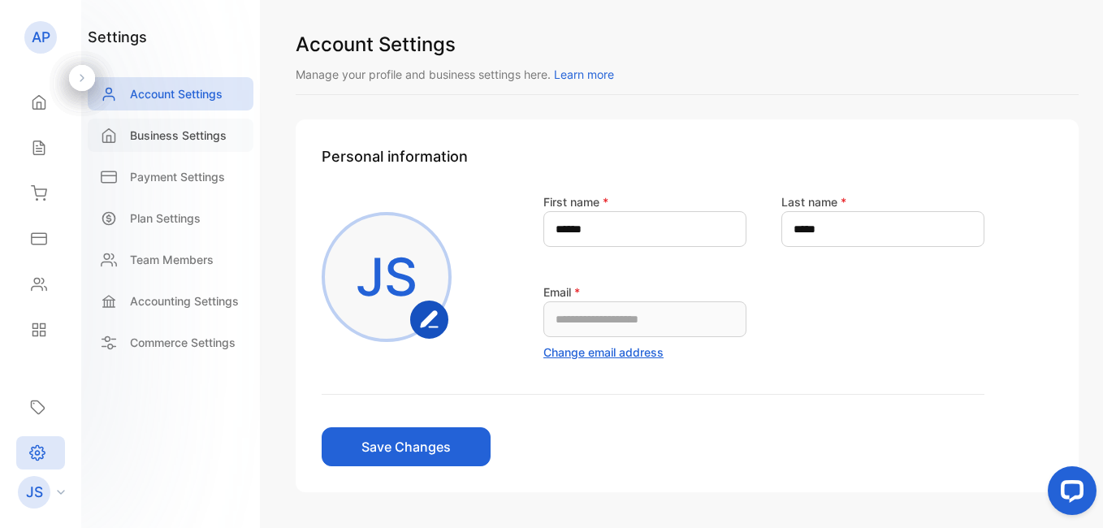
click at [184, 137] on p "Business Settings" at bounding box center [178, 135] width 97 height 17
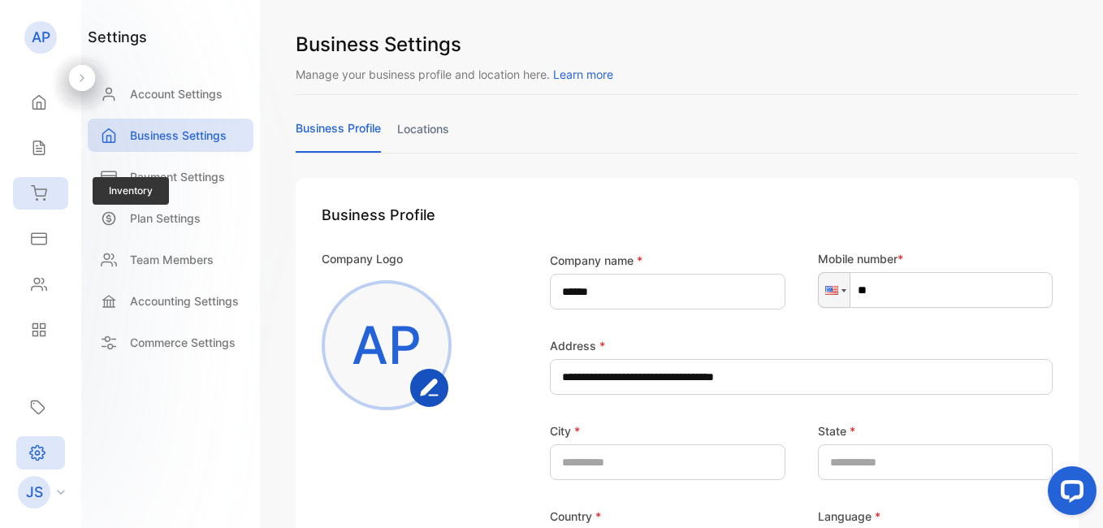
click at [41, 199] on icon at bounding box center [39, 193] width 16 height 16
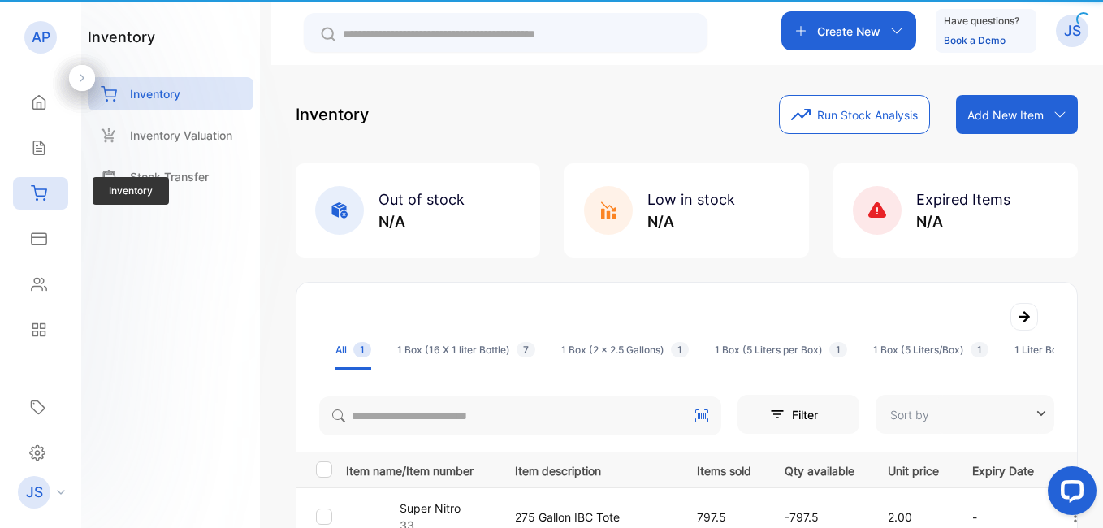
type input "**********"
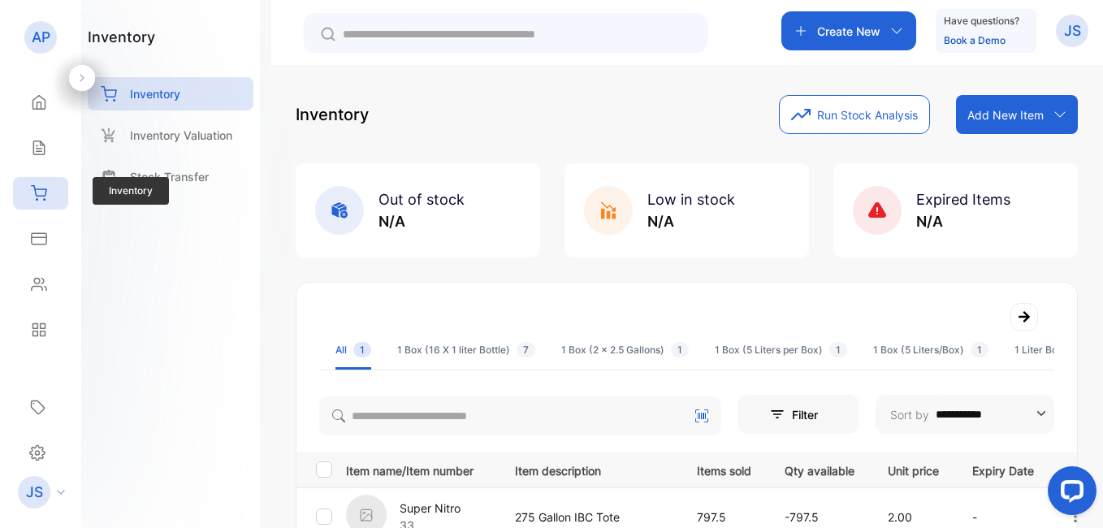
click at [41, 199] on icon at bounding box center [39, 193] width 16 height 16
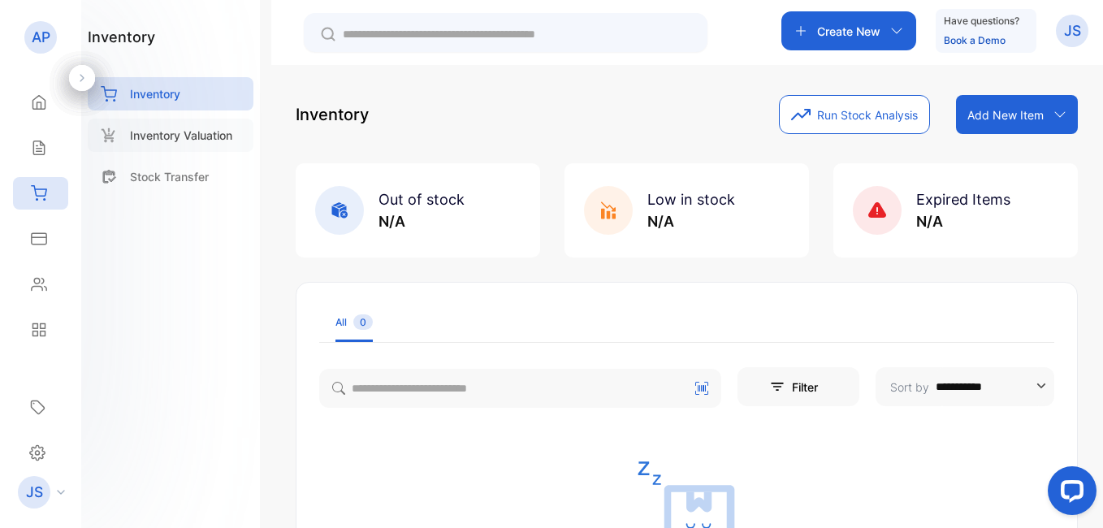
click at [154, 136] on p "Inventory Valuation" at bounding box center [181, 135] width 102 height 17
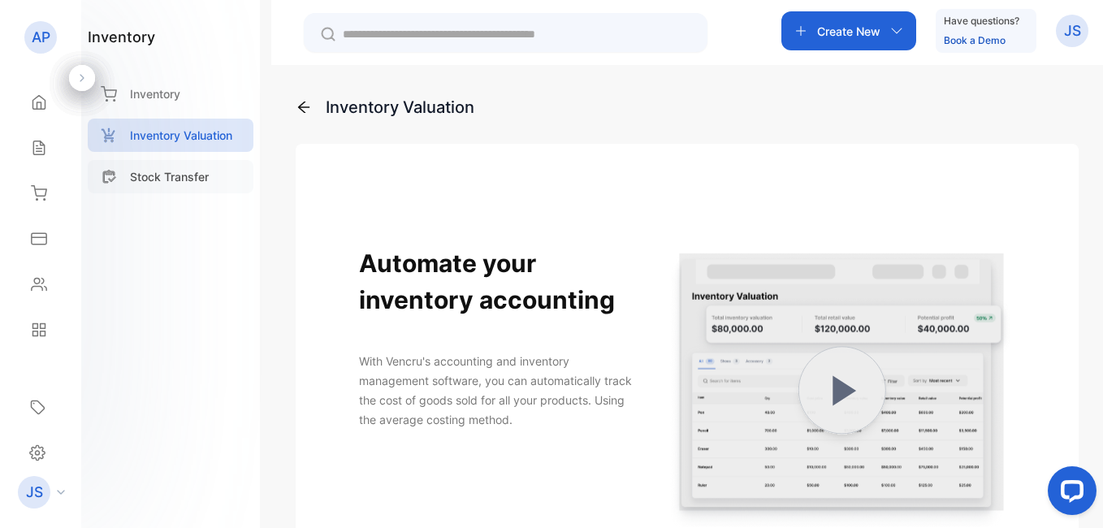
click at [170, 180] on p "Stock Transfer" at bounding box center [169, 176] width 79 height 17
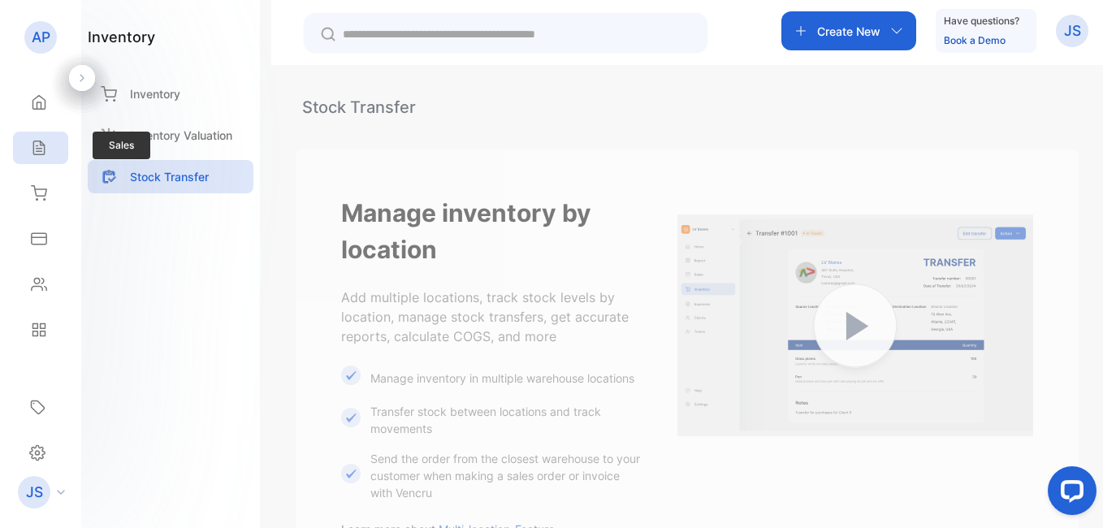
click at [44, 141] on icon at bounding box center [39, 148] width 16 height 16
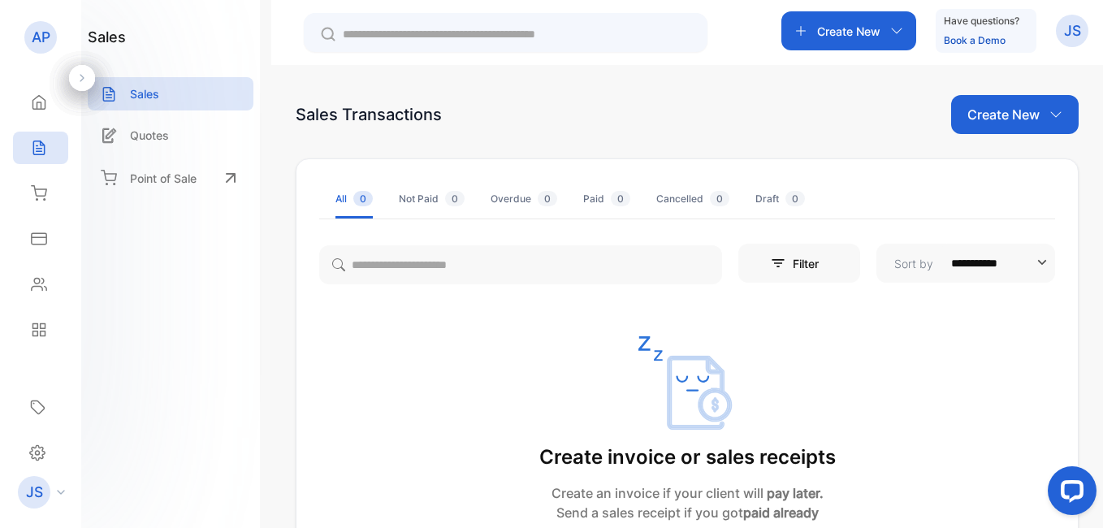
click at [1099, 46] on div "Create New Have questions? Book a Demo JS" at bounding box center [687, 32] width 832 height 65
click at [23, 455] on div "Settings" at bounding box center [40, 452] width 49 height 33
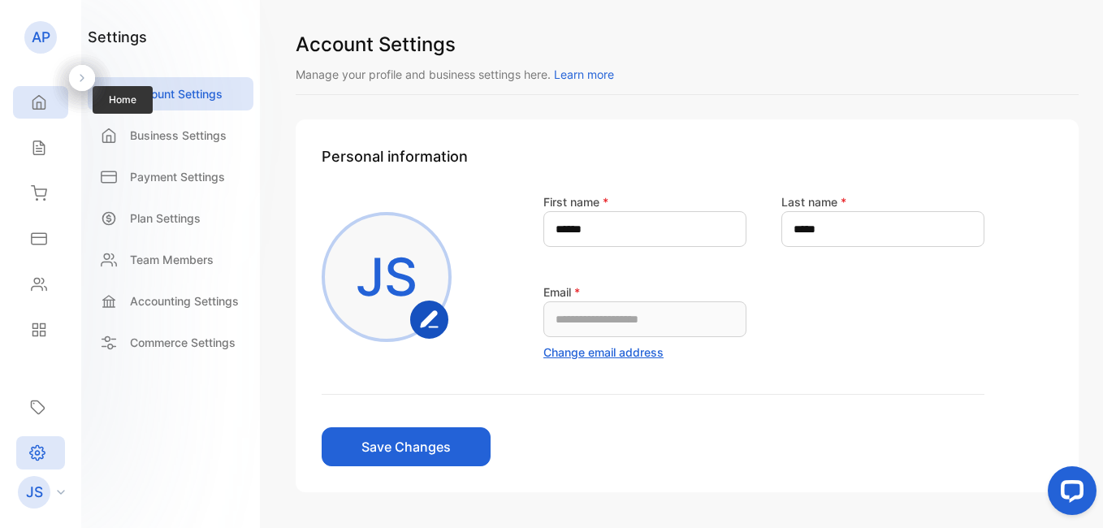
click at [42, 96] on icon at bounding box center [39, 102] width 16 height 16
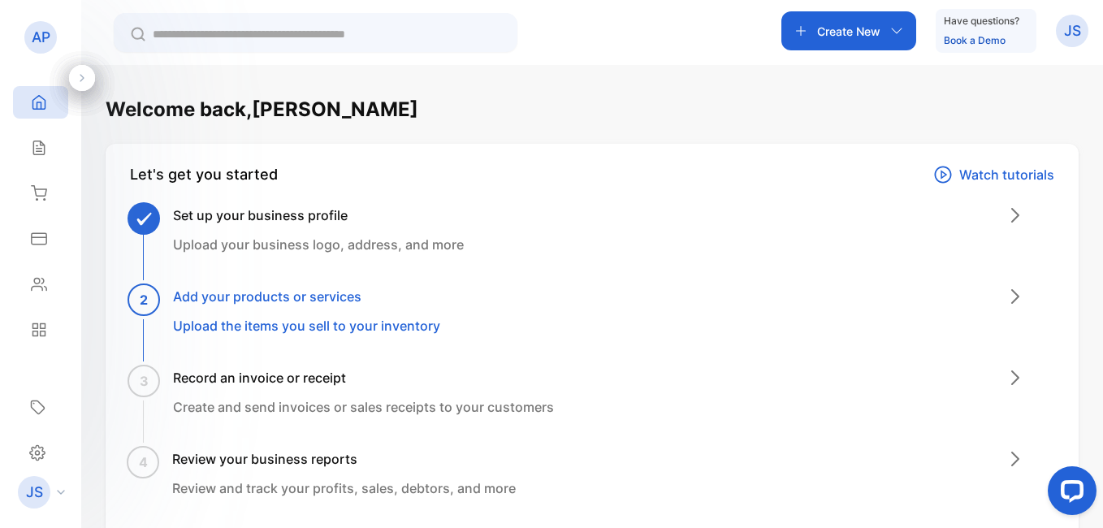
click at [78, 74] on icon at bounding box center [81, 77] width 11 height 11
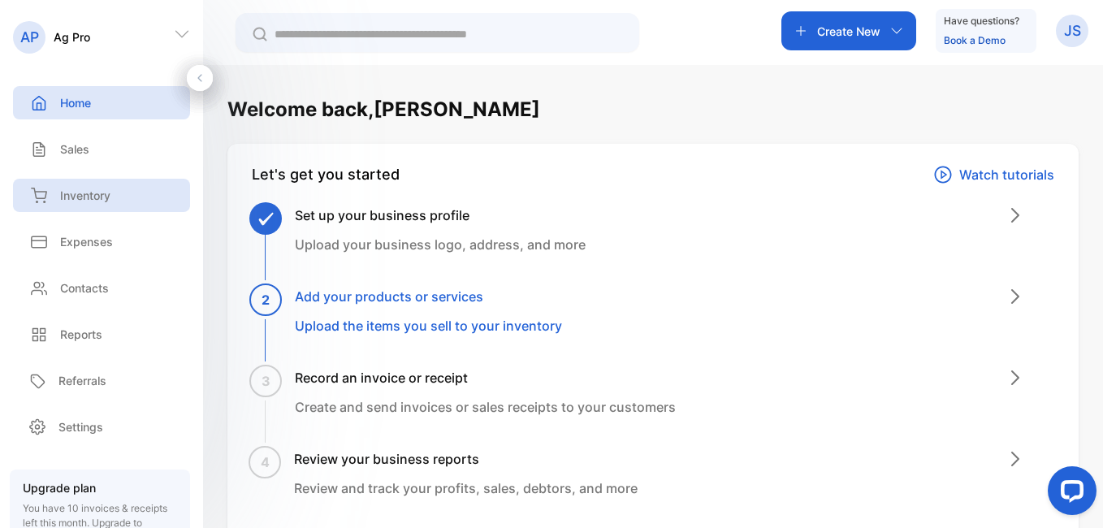
click at [120, 192] on div "Inventory" at bounding box center [101, 195] width 177 height 33
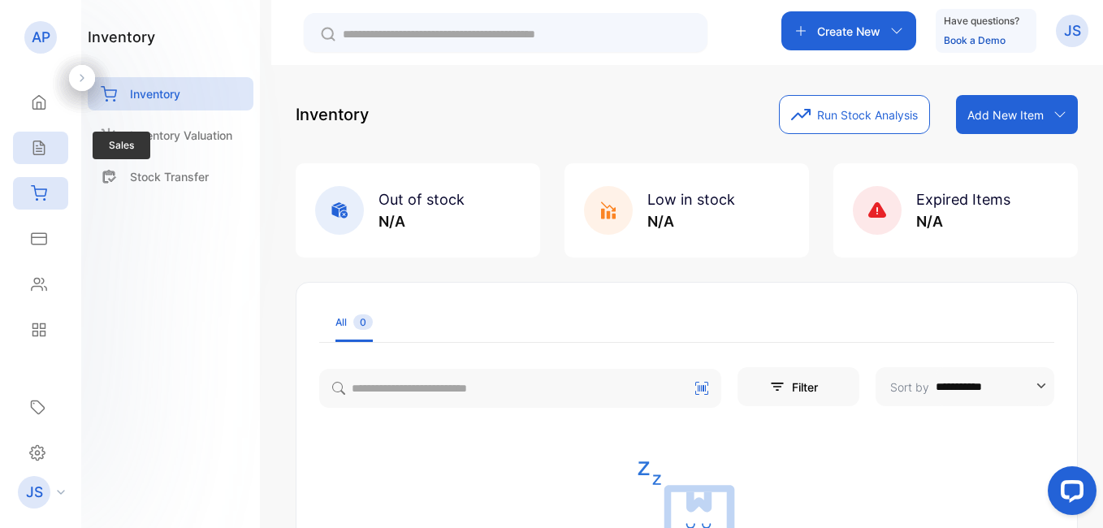
click at [48, 154] on div "Sales" at bounding box center [40, 148] width 55 height 32
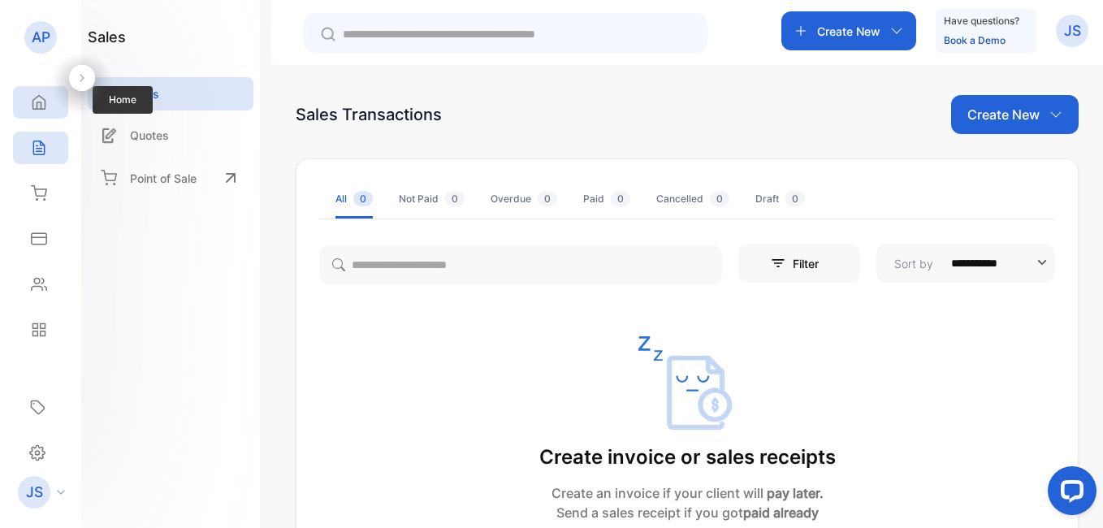
click at [36, 103] on icon at bounding box center [39, 102] width 16 height 16
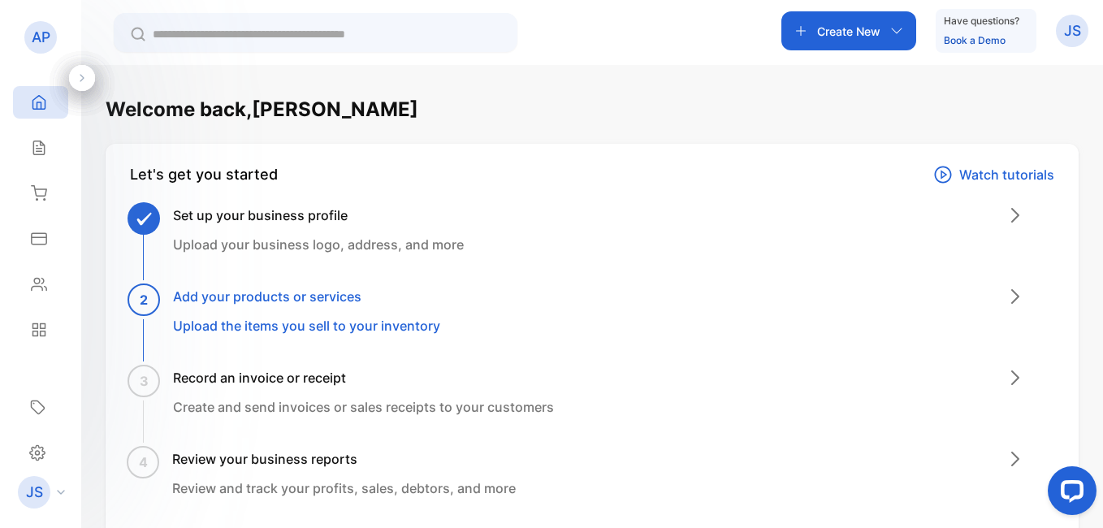
click at [1077, 35] on p "JS" at bounding box center [1072, 30] width 17 height 21
click at [1009, 127] on span "Logout" at bounding box center [994, 132] width 45 height 17
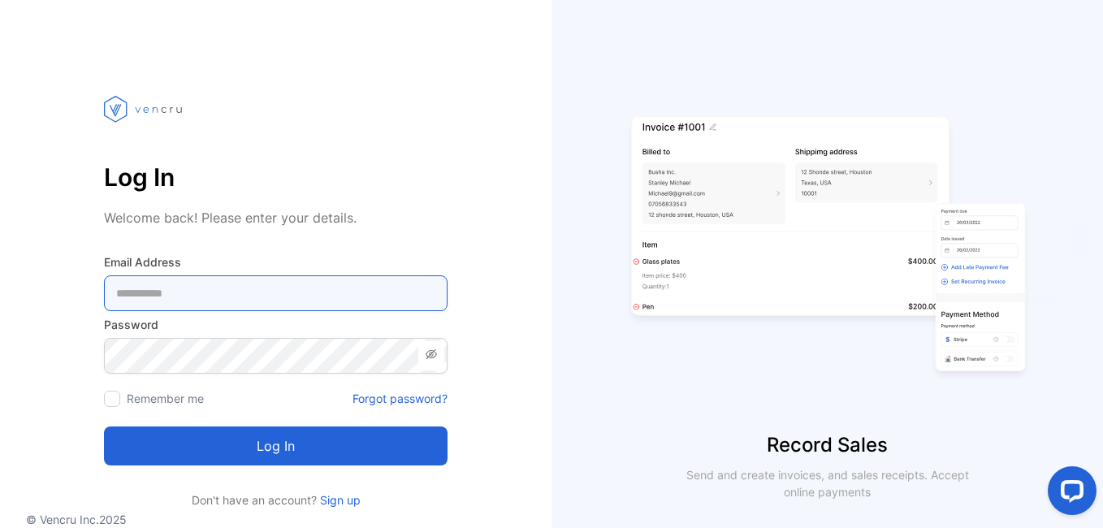
type Address-inputemail "**********"
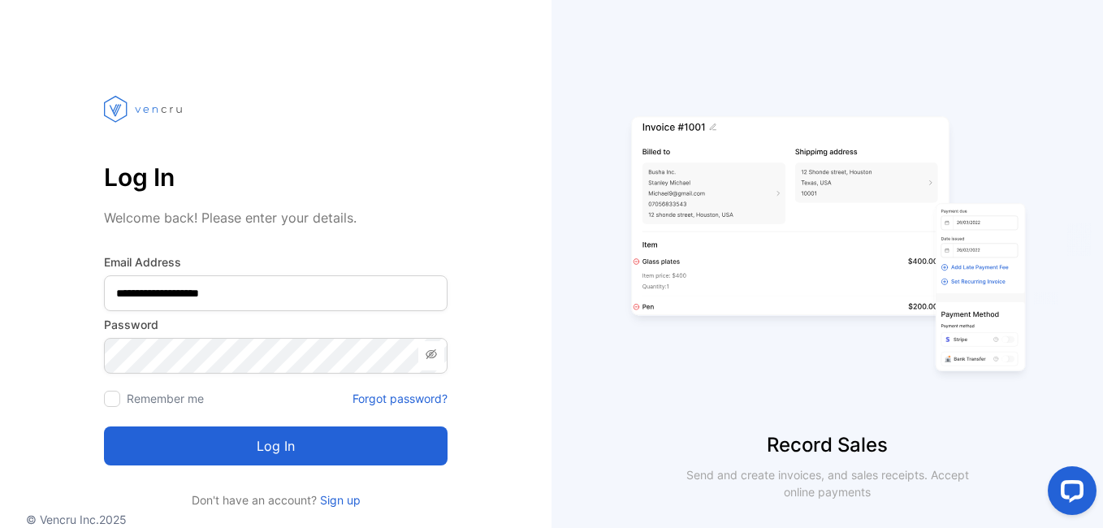
click at [352, 433] on button "Log in" at bounding box center [276, 445] width 344 height 39
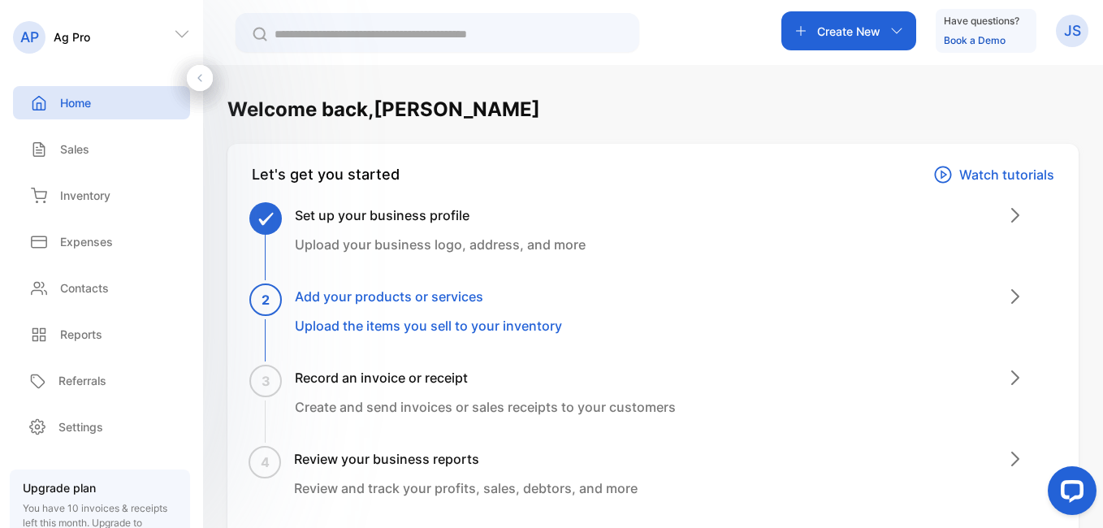
click at [41, 43] on div "AP" at bounding box center [29, 37] width 32 height 32
drag, startPoint x: 32, startPoint y: 42, endPoint x: 171, endPoint y: 28, distance: 140.4
click at [171, 28] on div "AP Ag Pro" at bounding box center [101, 36] width 203 height 34
click at [181, 35] on icon at bounding box center [182, 34] width 16 height 16
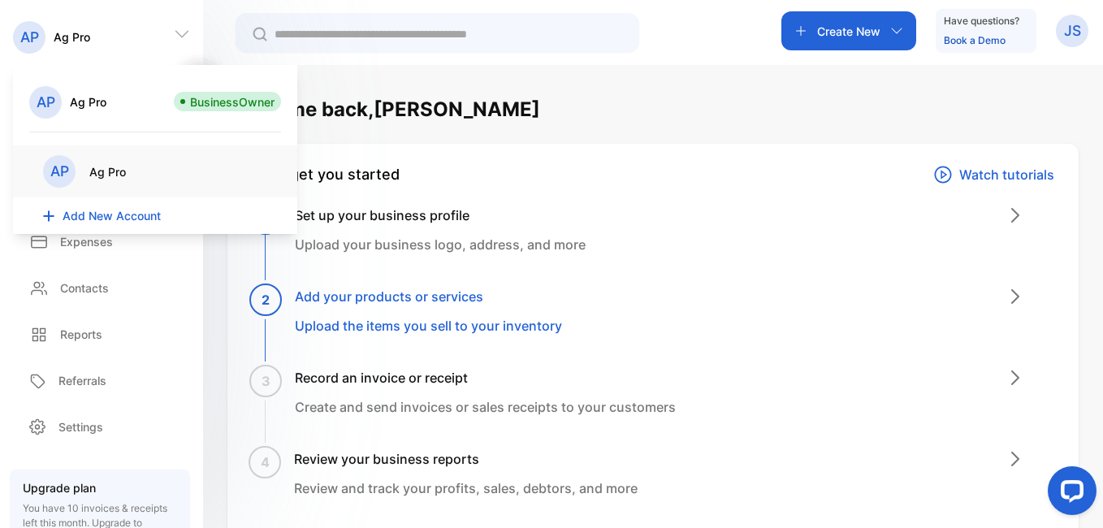
click at [102, 45] on div "AP Ag Pro" at bounding box center [101, 36] width 203 height 34
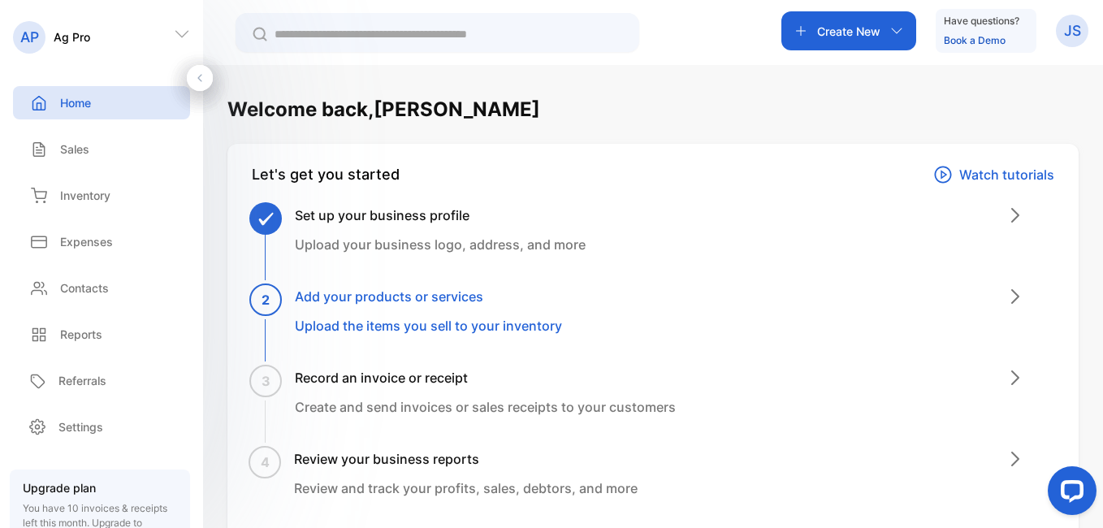
drag, startPoint x: 32, startPoint y: 38, endPoint x: 163, endPoint y: 305, distance: 296.7
click at [163, 305] on div "AP Ag Pro Home Home Sales Sales Inventory Inventory Expenses Expenses Contacts …" at bounding box center [101, 188] width 203 height 338
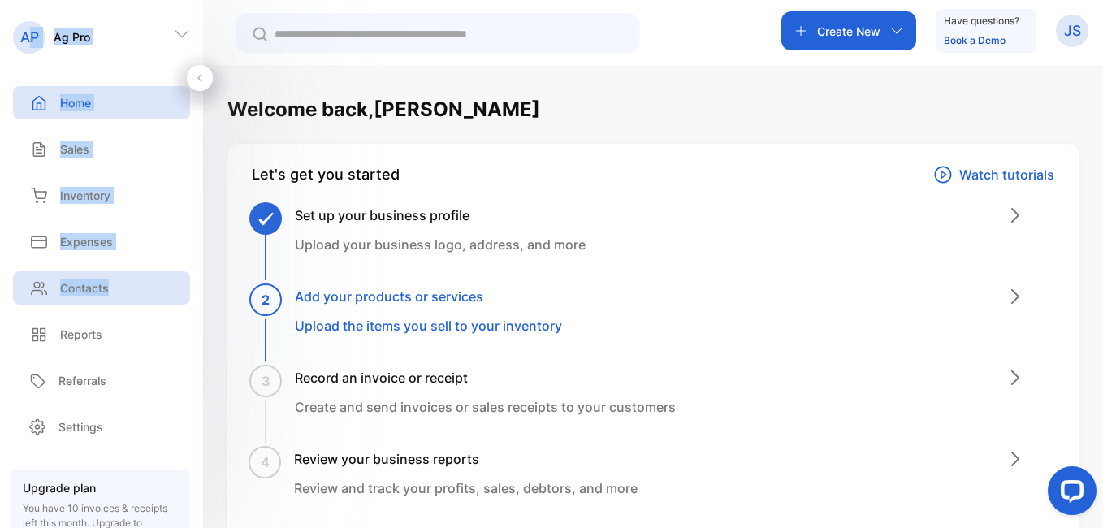
drag, startPoint x: 163, startPoint y: 305, endPoint x: 131, endPoint y: 274, distance: 44.8
click at [131, 274] on div "Contacts" at bounding box center [101, 287] width 177 height 33
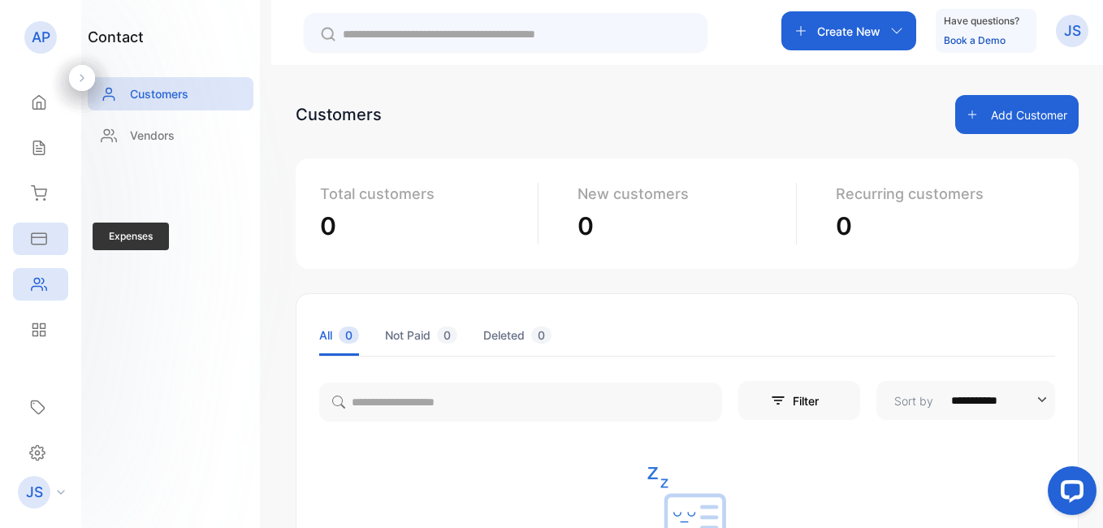
click at [46, 231] on icon at bounding box center [39, 239] width 16 height 16
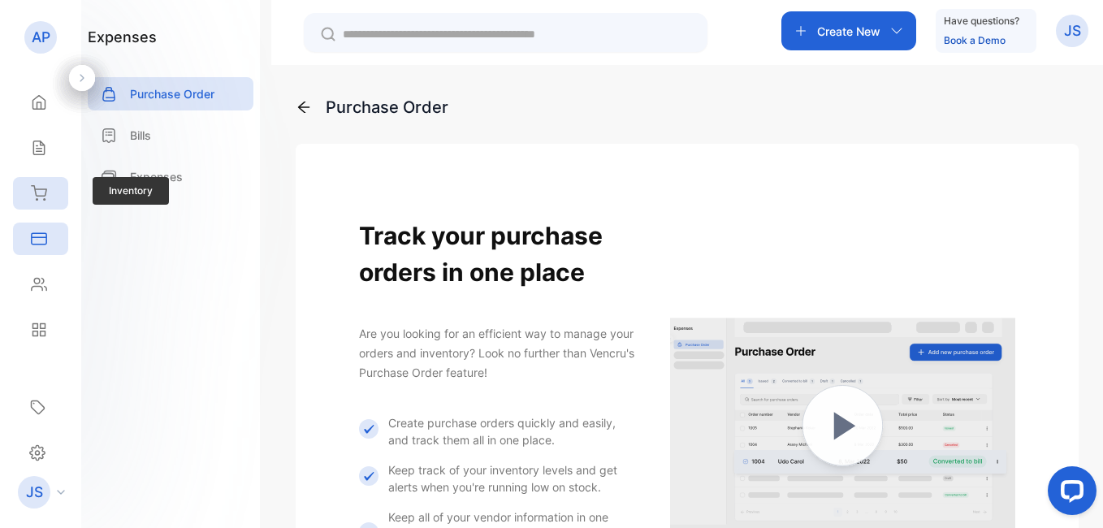
click at [43, 186] on icon at bounding box center [39, 193] width 16 height 16
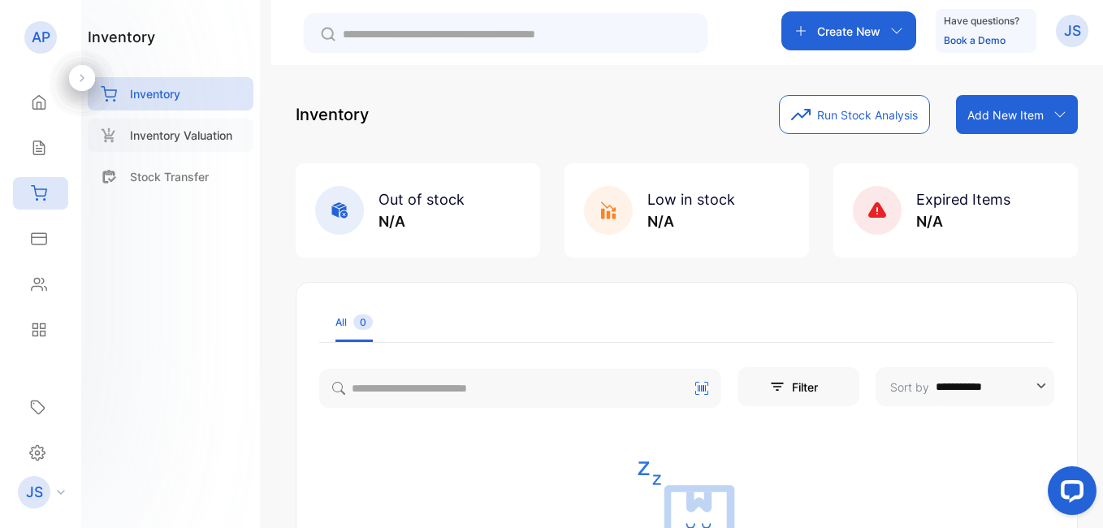
click at [183, 133] on p "Inventory Valuation" at bounding box center [181, 135] width 102 height 17
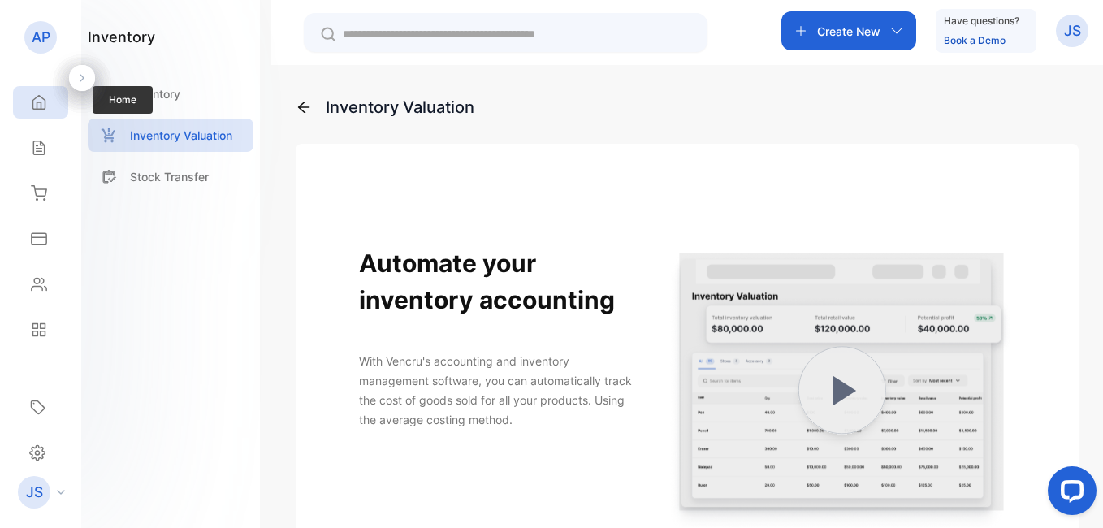
click at [40, 105] on icon at bounding box center [39, 102] width 16 height 16
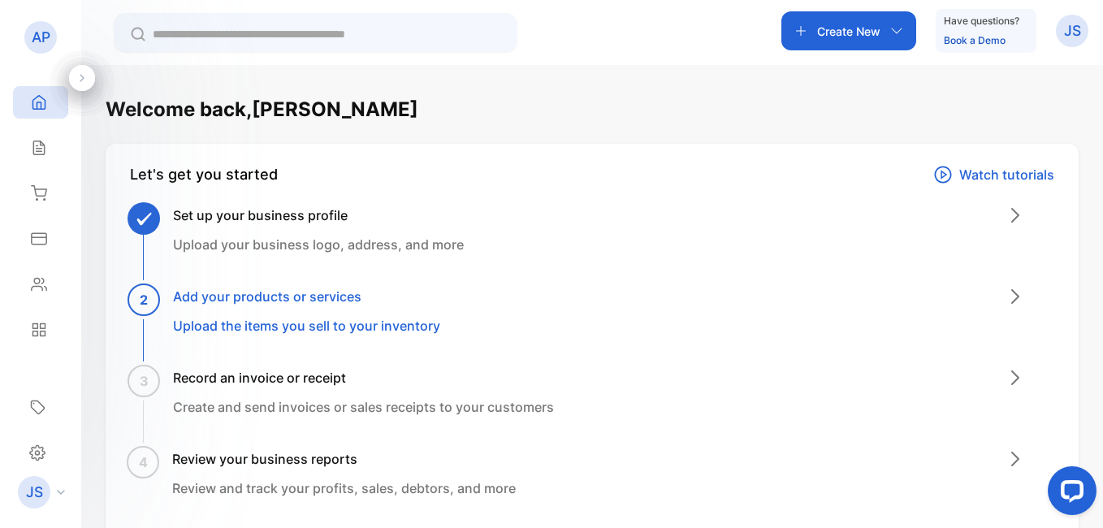
click at [283, 327] on p "Upload the items you sell to your inventory" at bounding box center [306, 325] width 267 height 19
